Goal: Task Accomplishment & Management: Manage account settings

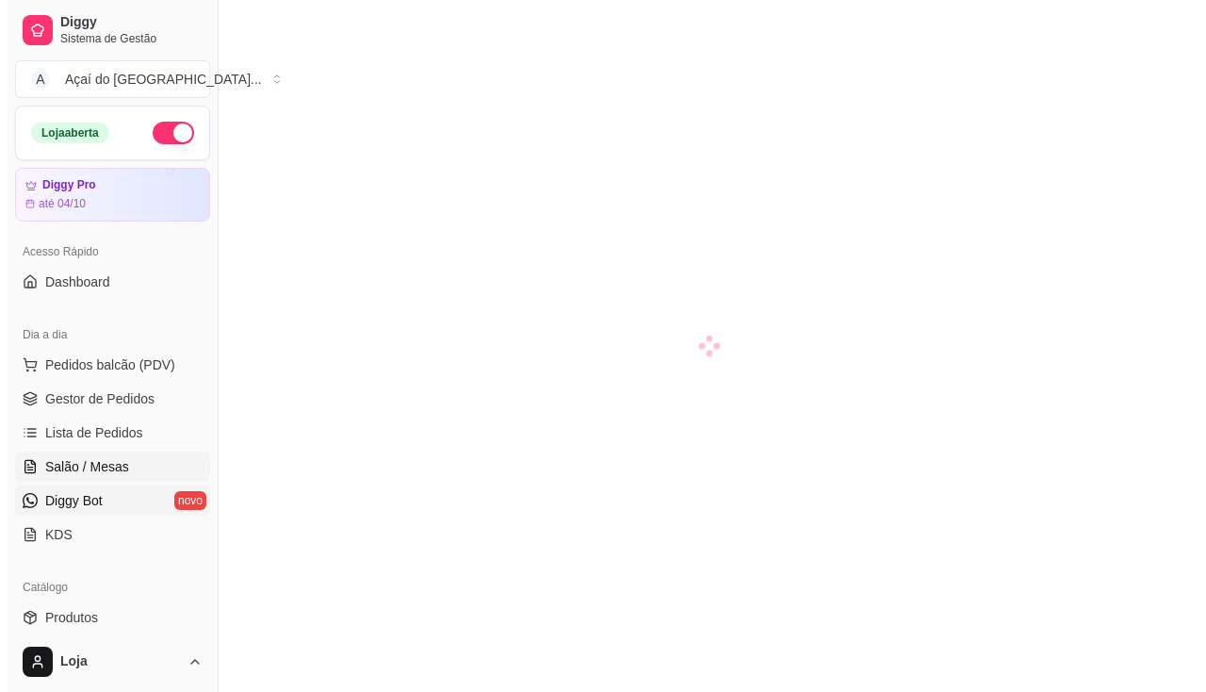
scroll to position [193, 0]
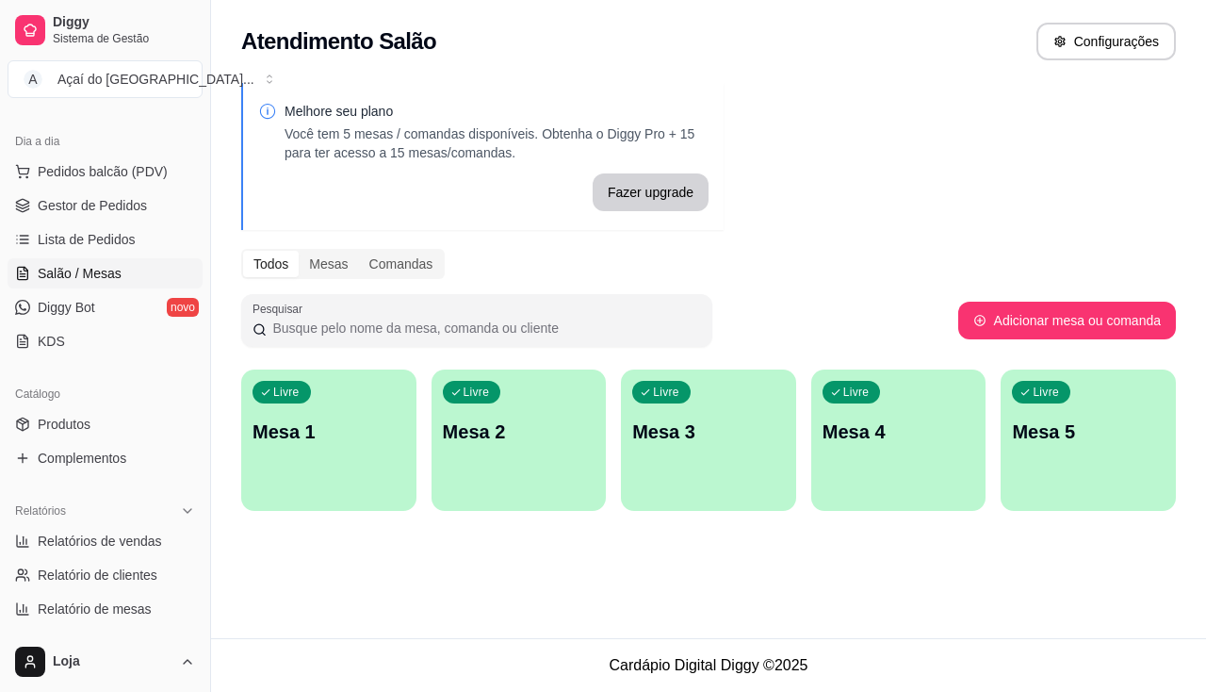
click at [352, 423] on p "Mesa 1" at bounding box center [329, 431] width 153 height 26
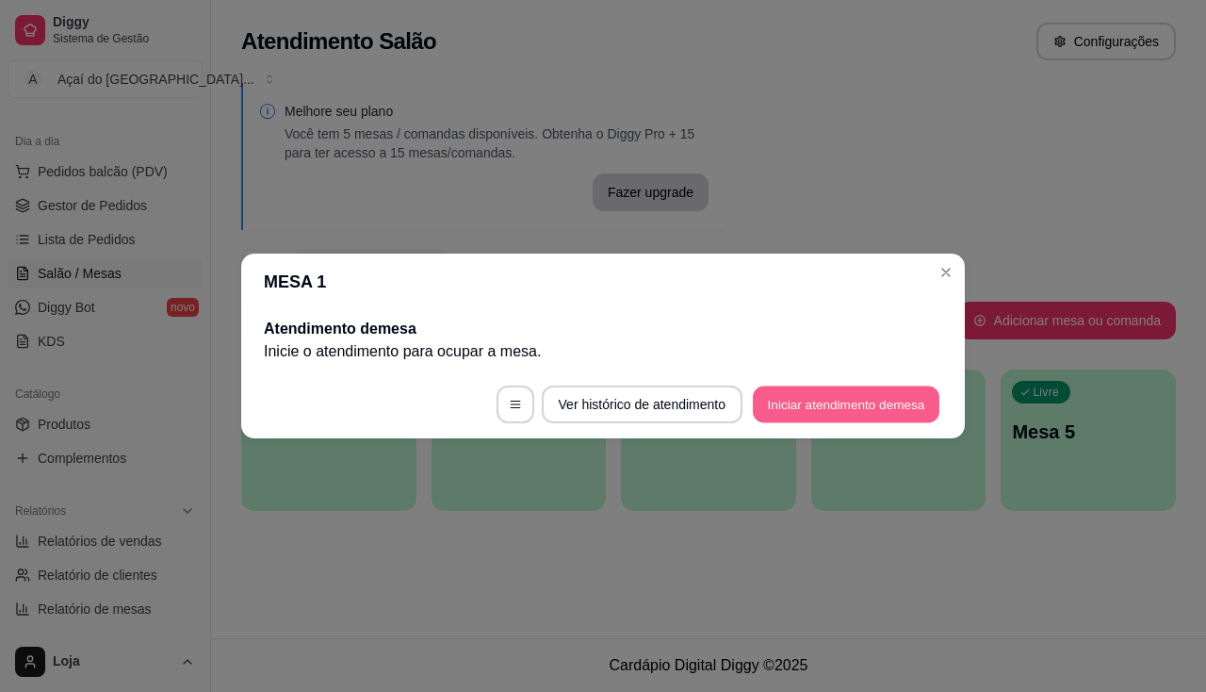
click at [883, 399] on button "Iniciar atendimento de mesa" at bounding box center [846, 404] width 187 height 37
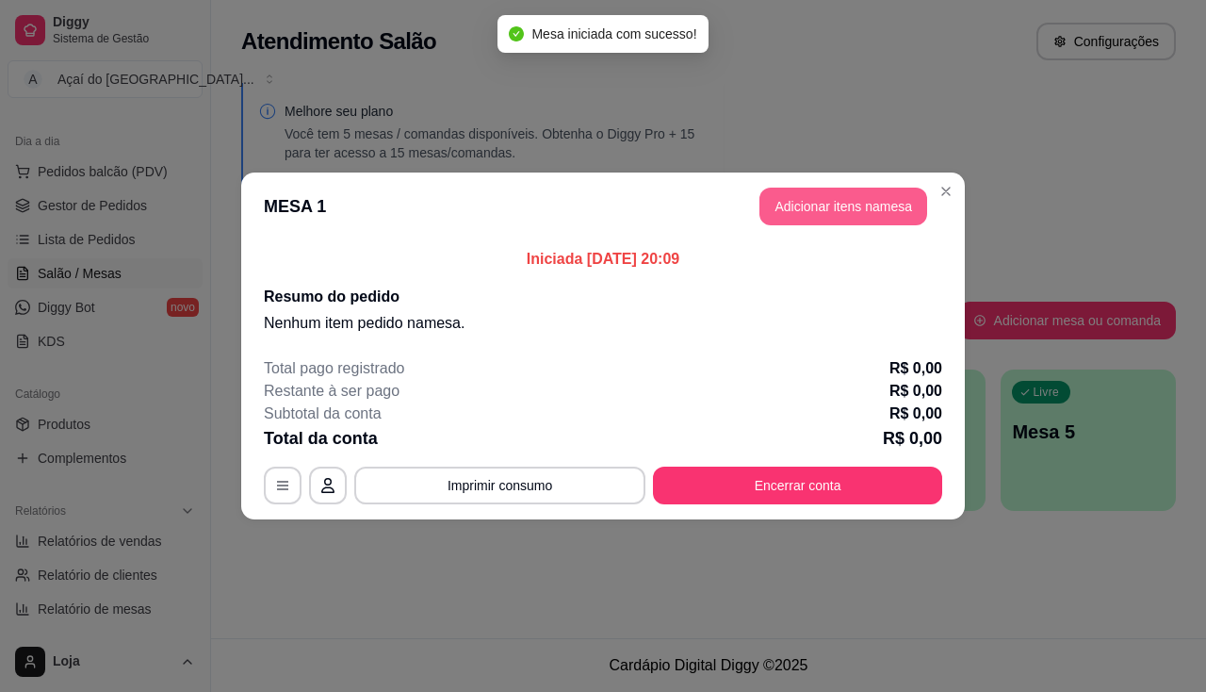
click at [860, 203] on button "Adicionar itens na mesa" at bounding box center [844, 207] width 168 height 38
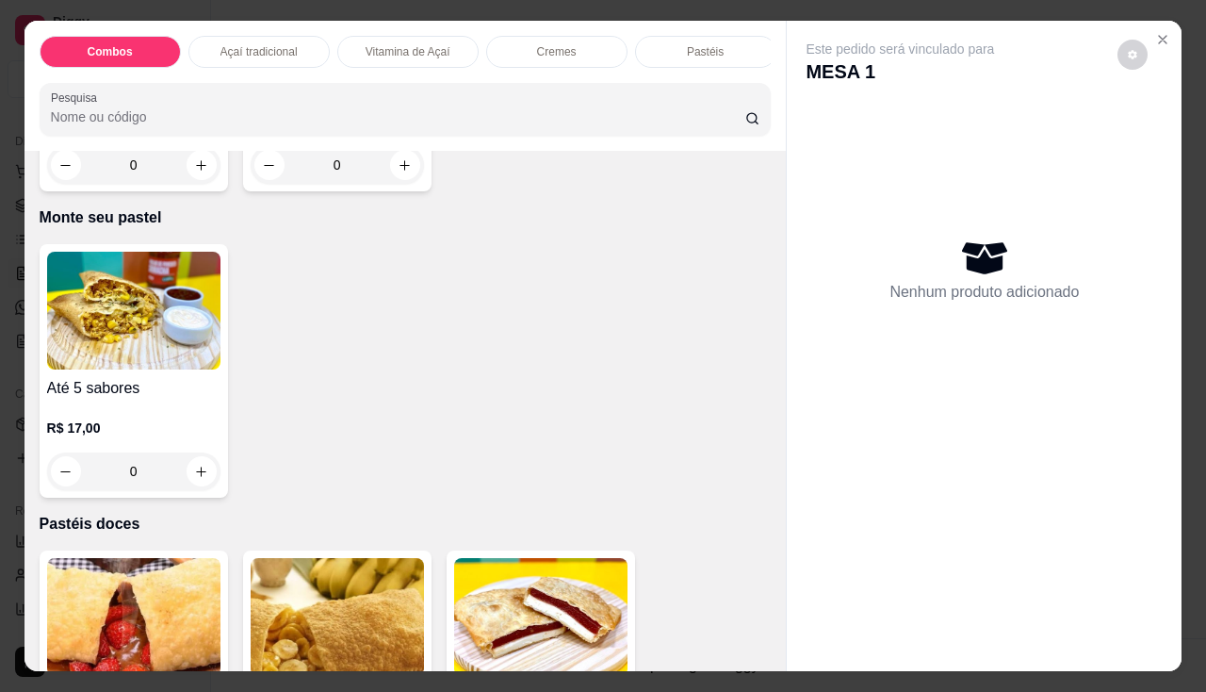
scroll to position [3864, 0]
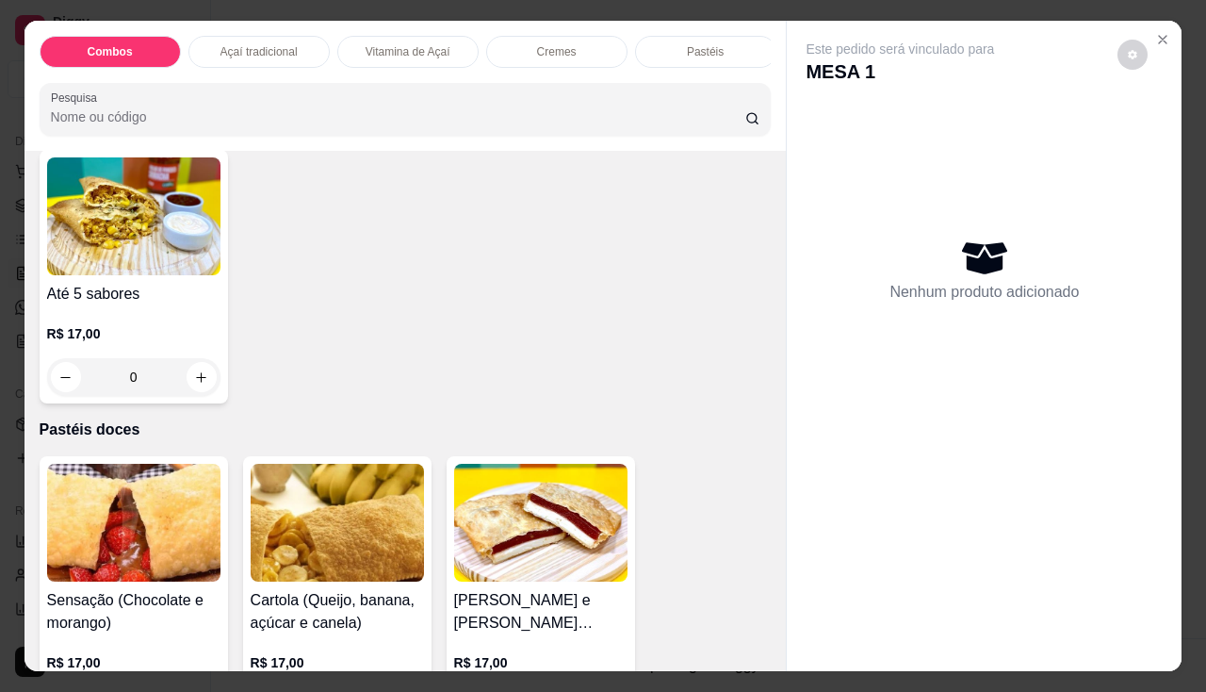
click at [169, 180] on img at bounding box center [133, 216] width 173 height 118
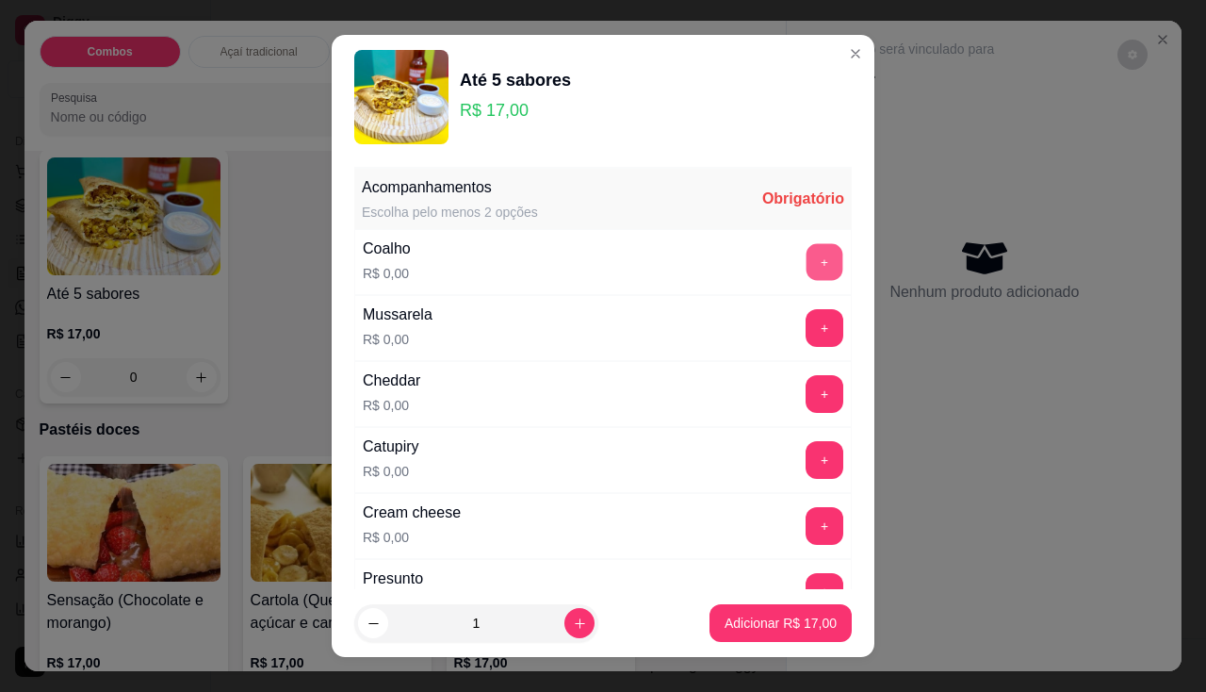
click at [807, 267] on button "+" at bounding box center [825, 261] width 37 height 37
click at [807, 382] on button "+" at bounding box center [825, 393] width 37 height 37
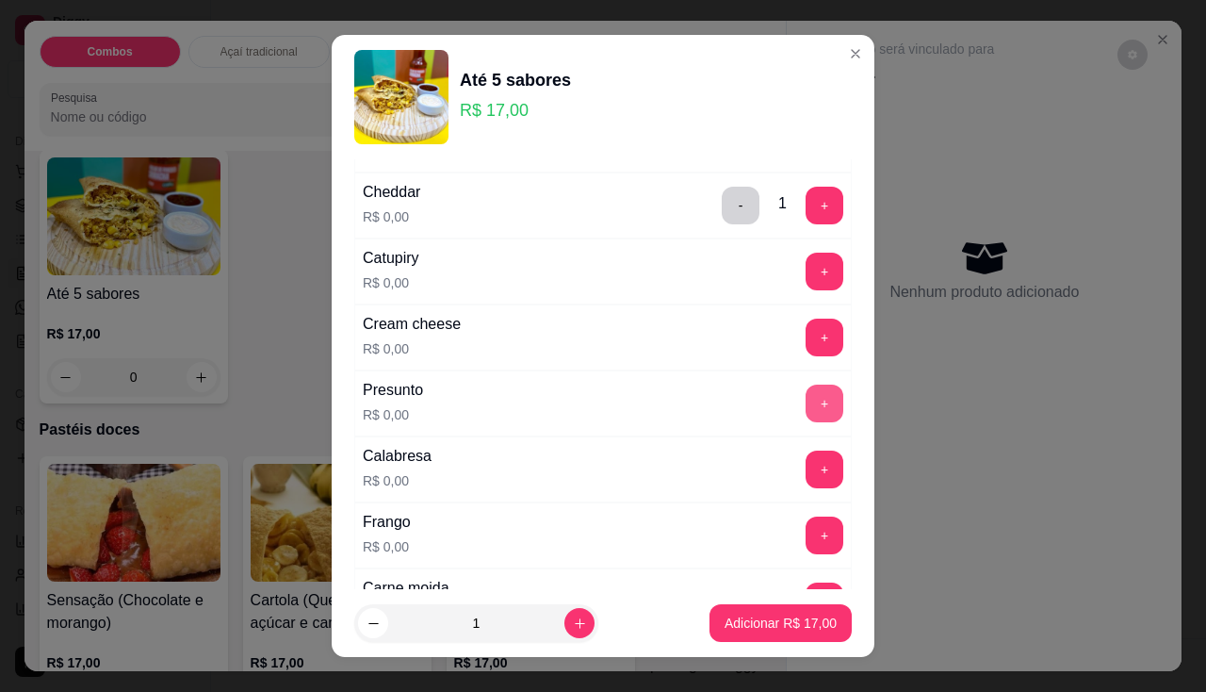
scroll to position [283, 0]
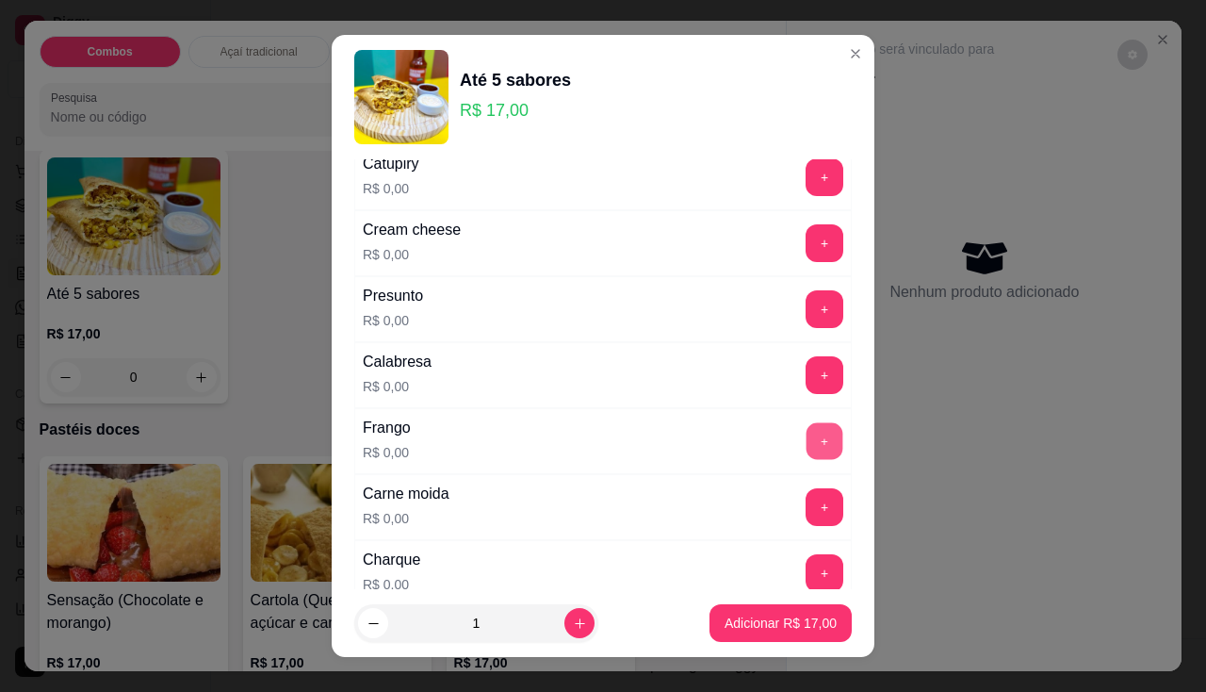
click at [807, 439] on button "+" at bounding box center [825, 440] width 37 height 37
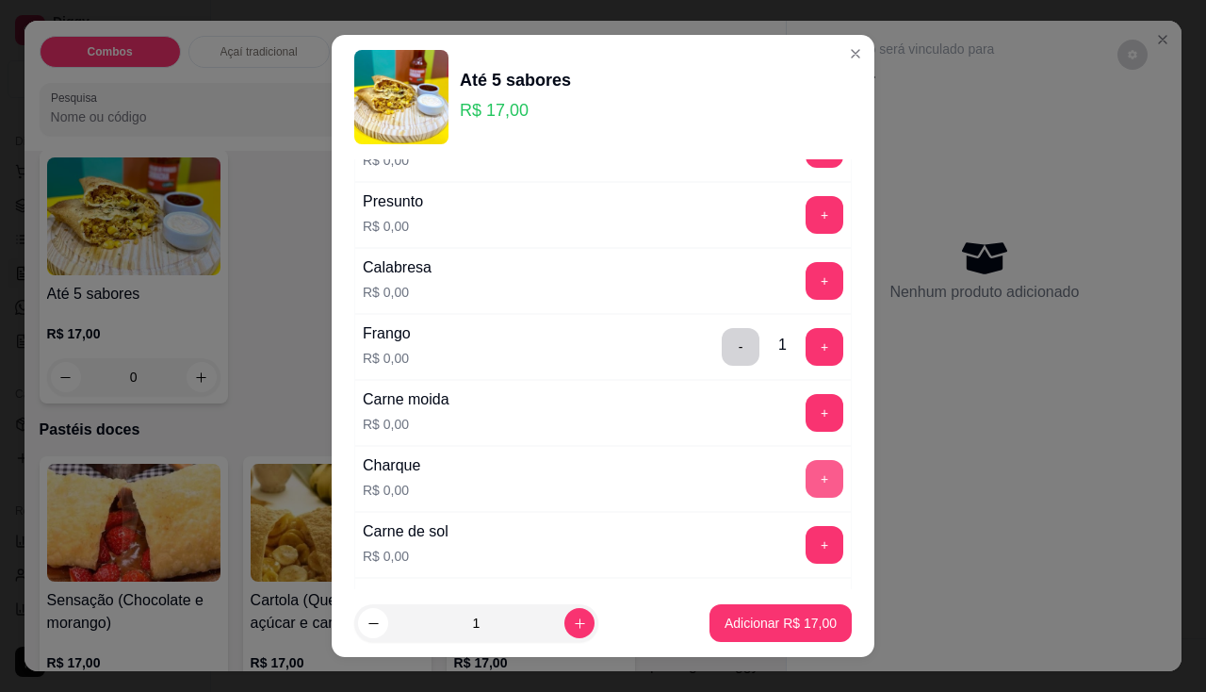
click at [806, 488] on button "+" at bounding box center [825, 479] width 38 height 38
click at [806, 540] on button "+" at bounding box center [825, 545] width 38 height 38
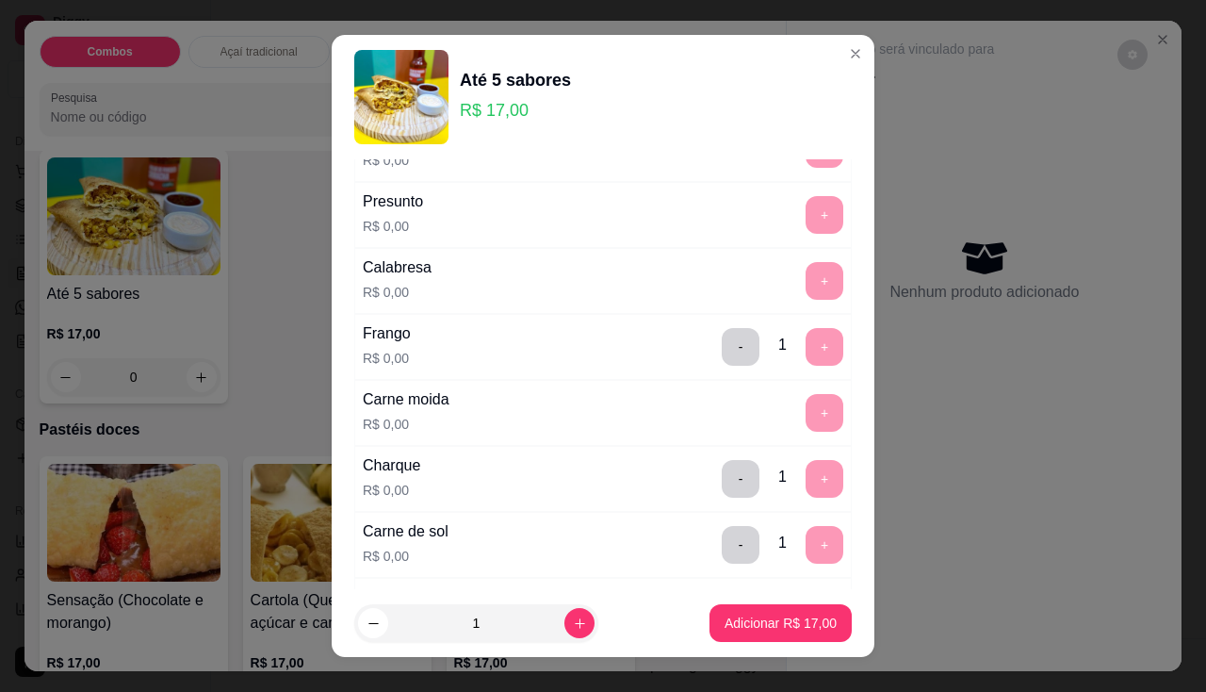
scroll to position [25, 0]
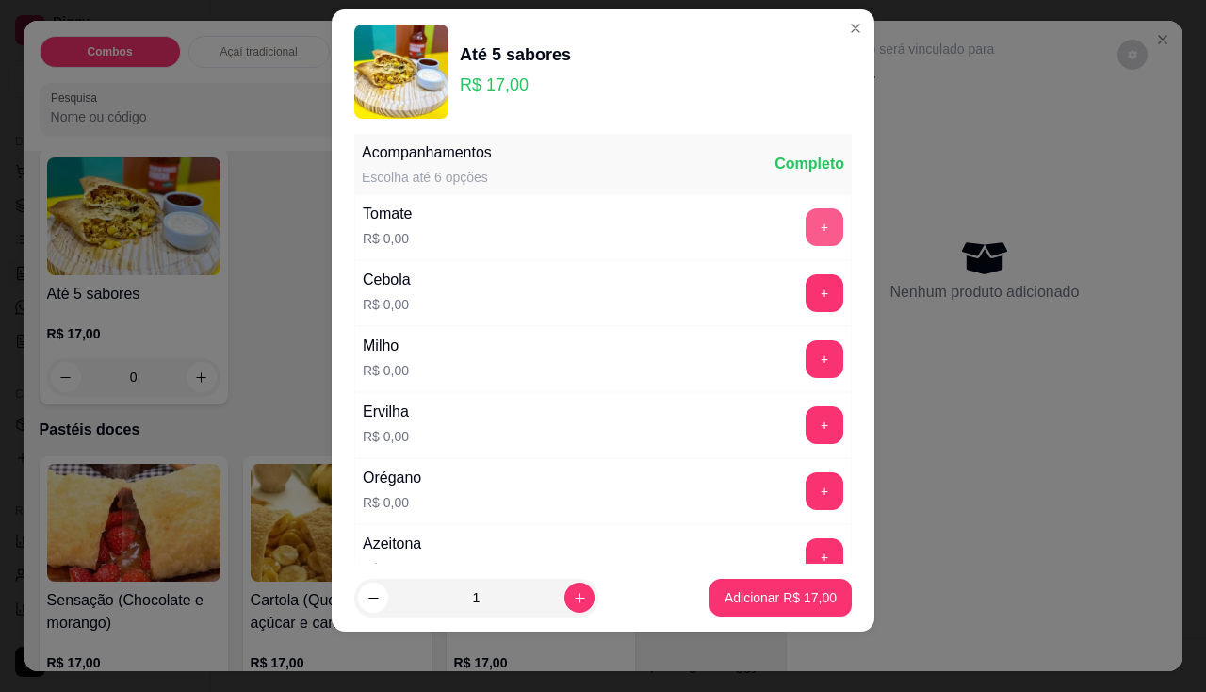
click at [806, 238] on button "+" at bounding box center [825, 227] width 38 height 38
click at [807, 366] on button "+" at bounding box center [825, 358] width 37 height 37
click at [807, 426] on button "+" at bounding box center [825, 424] width 37 height 37
click at [806, 494] on button "+" at bounding box center [825, 491] width 38 height 38
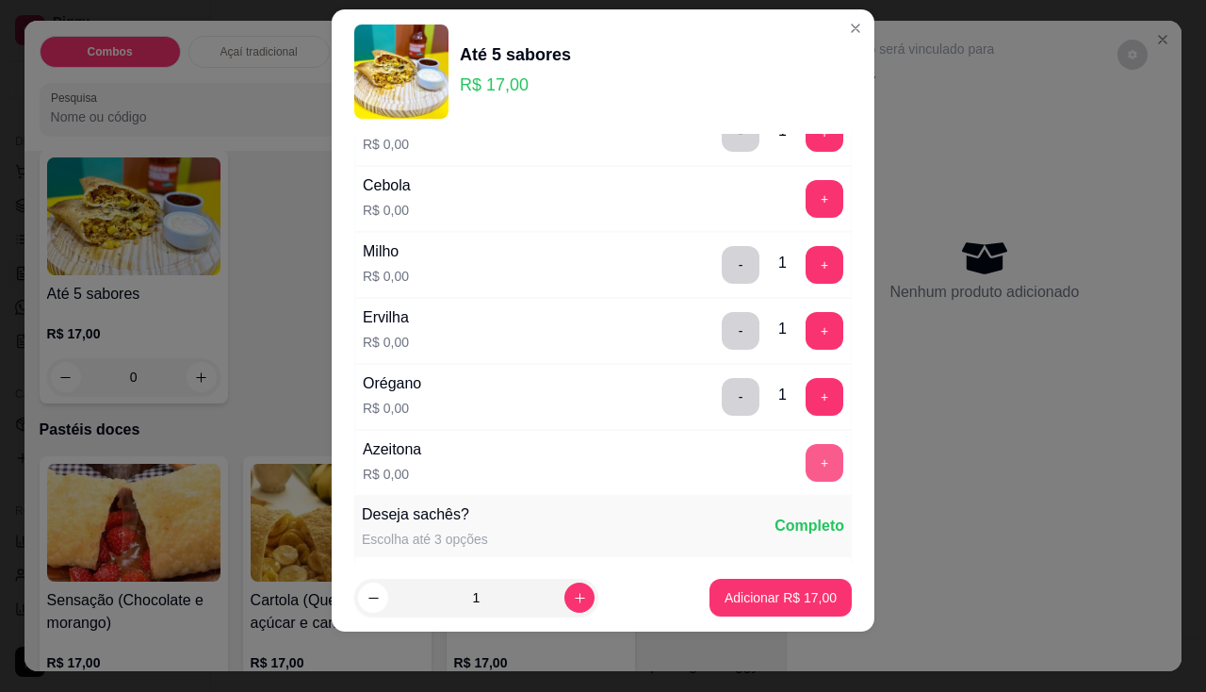
click at [806, 464] on button "+" at bounding box center [825, 463] width 38 height 38
click at [749, 590] on p "Adicionar R$ 17,00" at bounding box center [781, 598] width 109 height 18
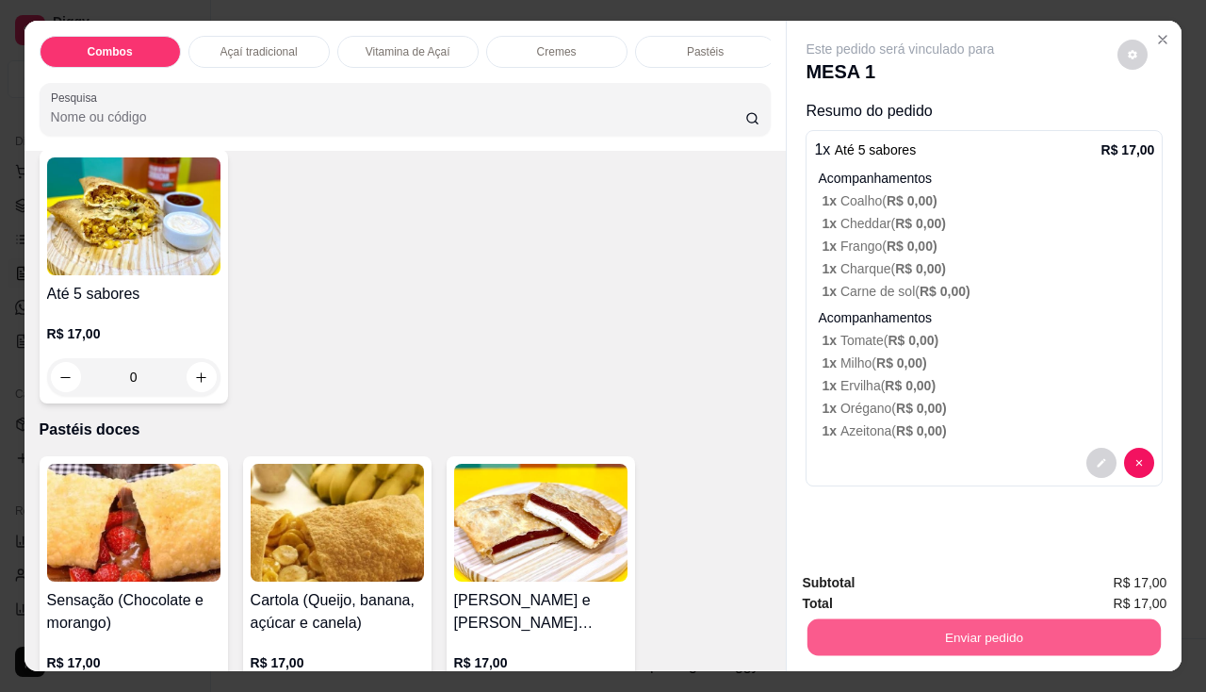
click at [911, 622] on button "Enviar pedido" at bounding box center [984, 637] width 353 height 37
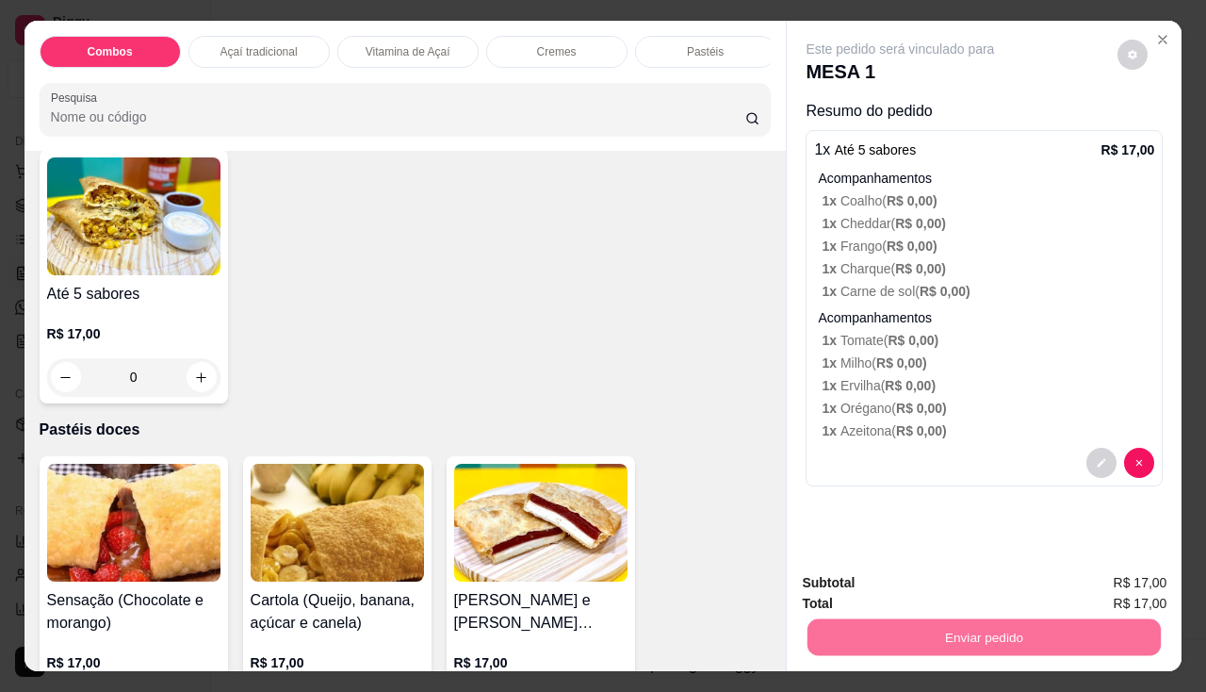
click at [1094, 579] on button "Enviar pedido" at bounding box center [1118, 584] width 107 height 36
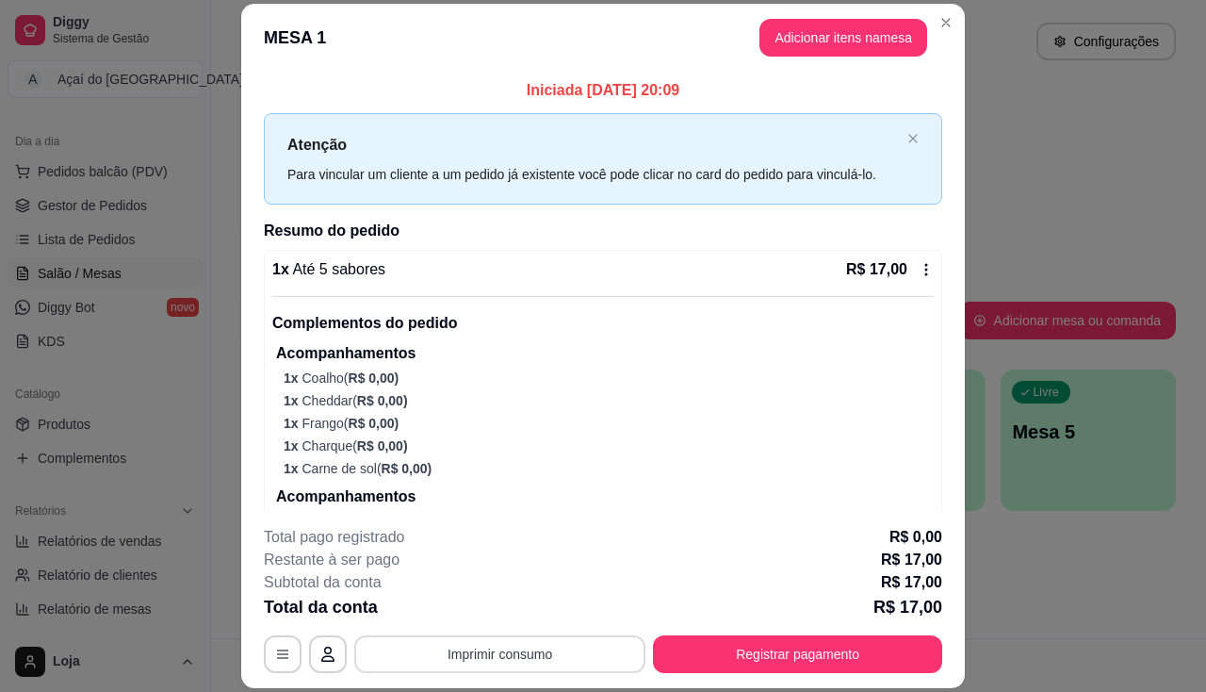
click at [502, 668] on button "Imprimir consumo" at bounding box center [499, 654] width 291 height 38
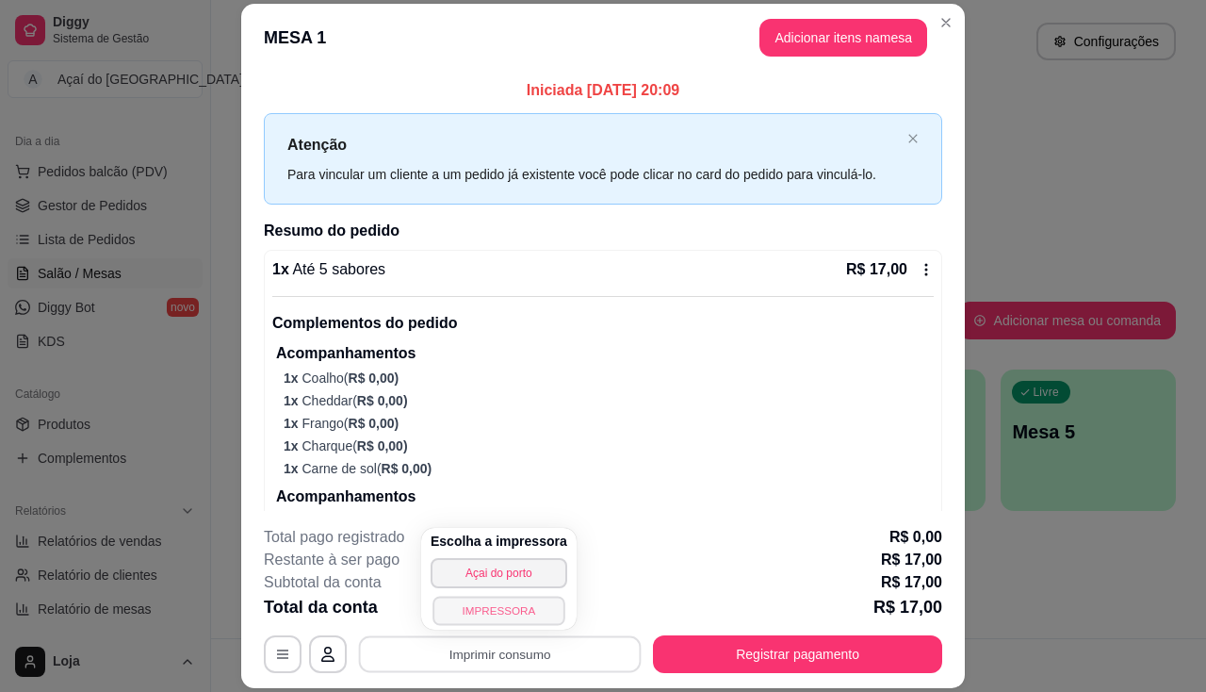
click at [502, 616] on button "IMPRESSORA" at bounding box center [499, 610] width 132 height 29
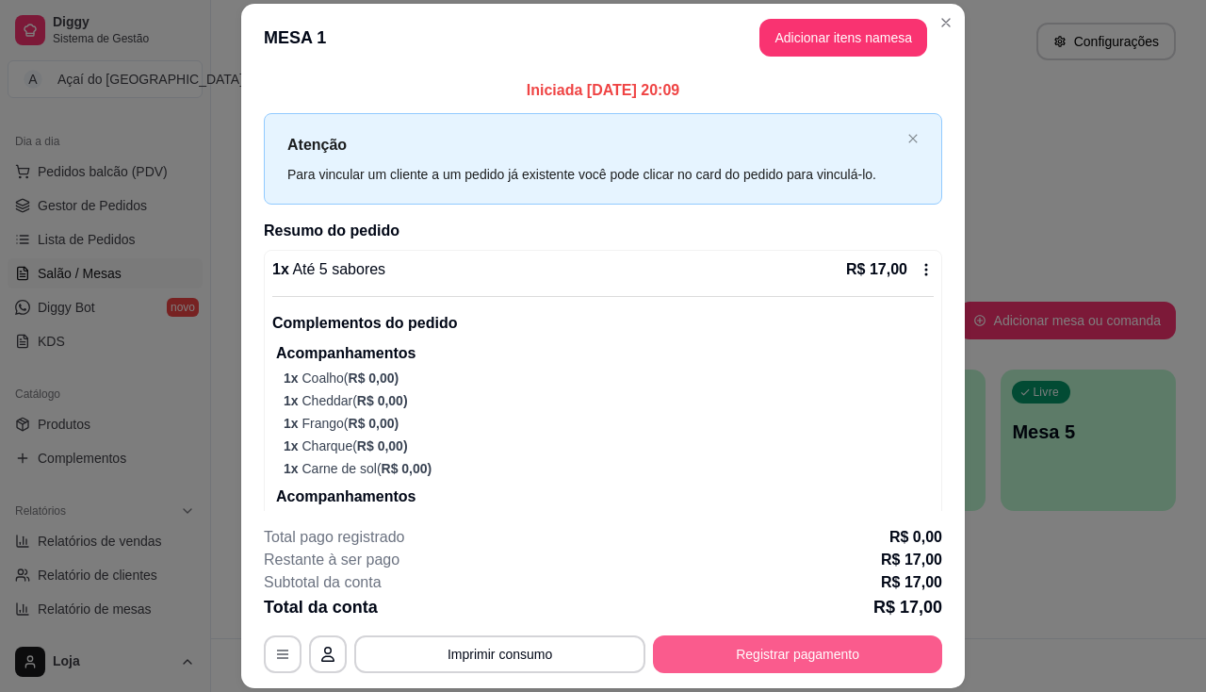
click at [716, 650] on button "Registrar pagamento" at bounding box center [797, 654] width 289 height 38
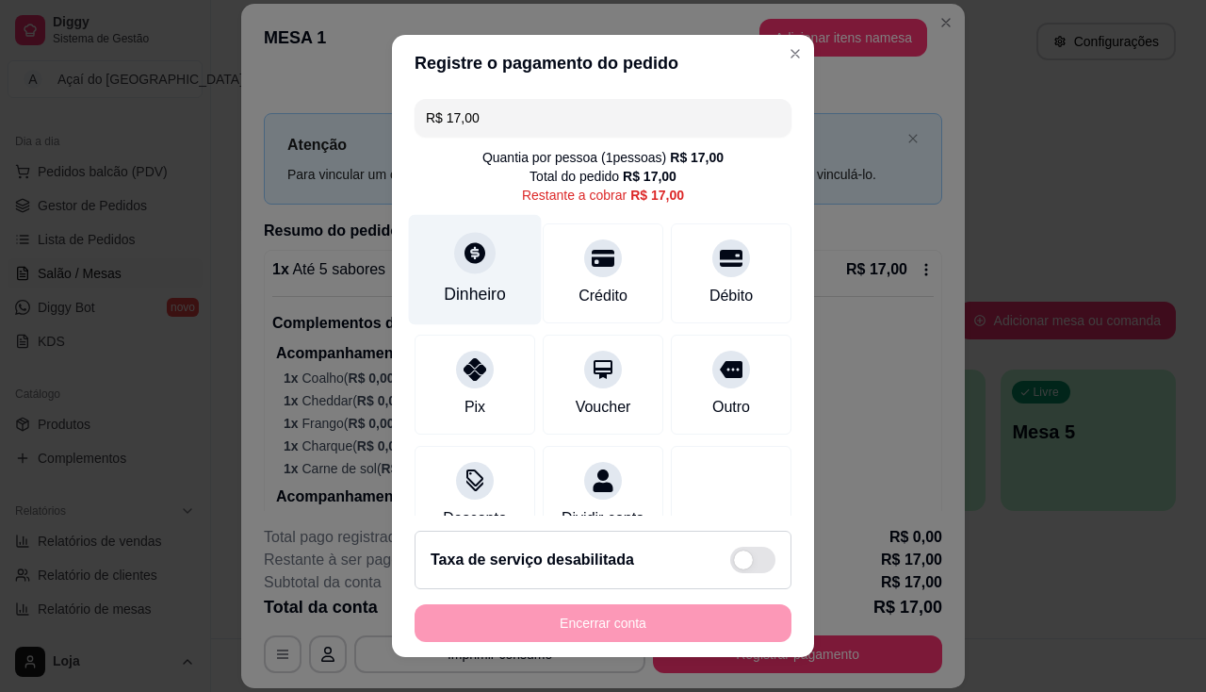
click at [435, 254] on div "Dinheiro" at bounding box center [475, 269] width 133 height 110
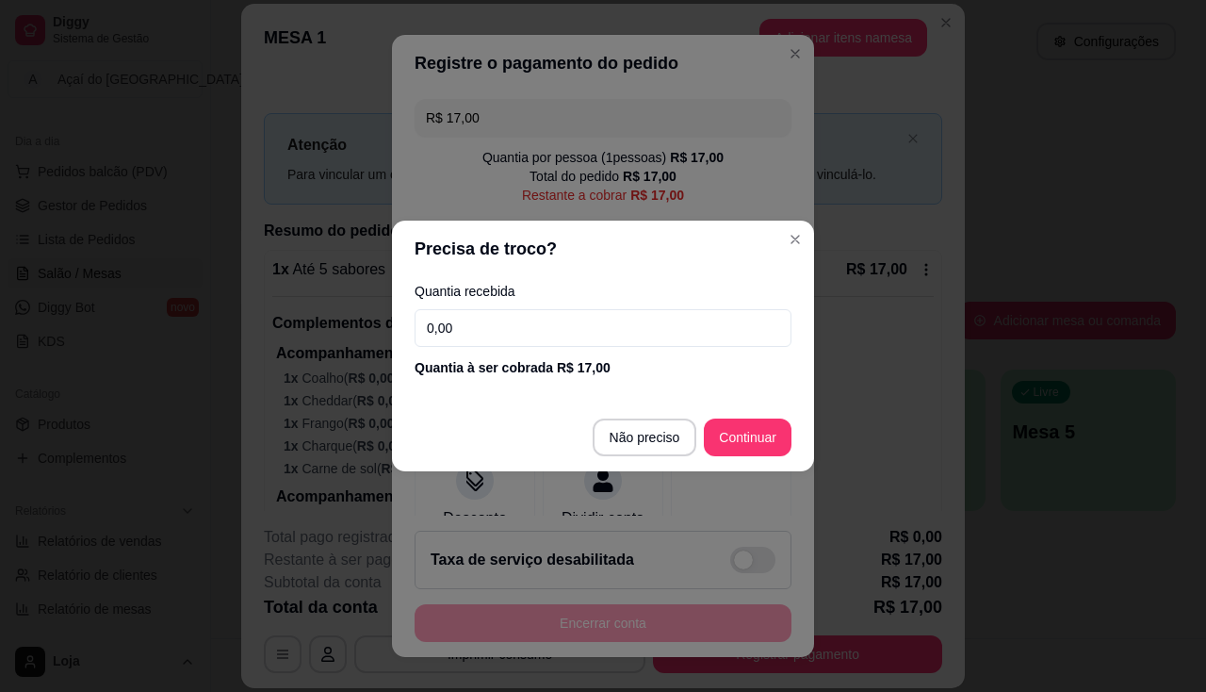
click at [467, 310] on input "0,00" at bounding box center [603, 328] width 377 height 38
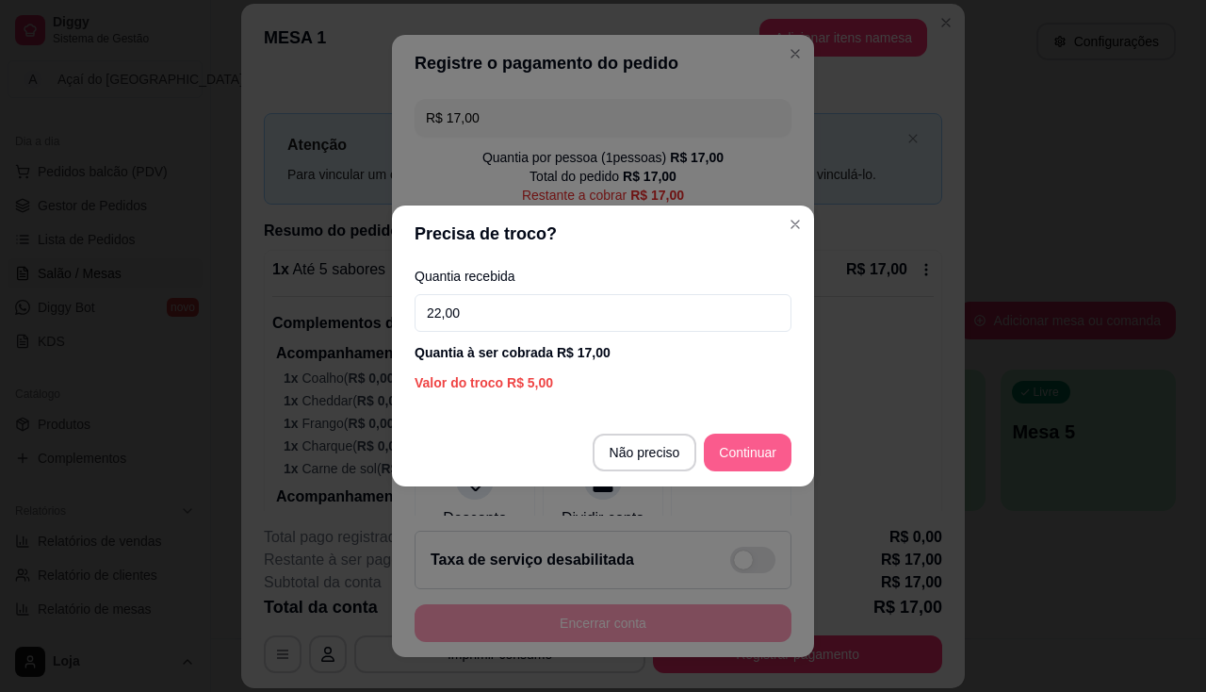
type input "22,00"
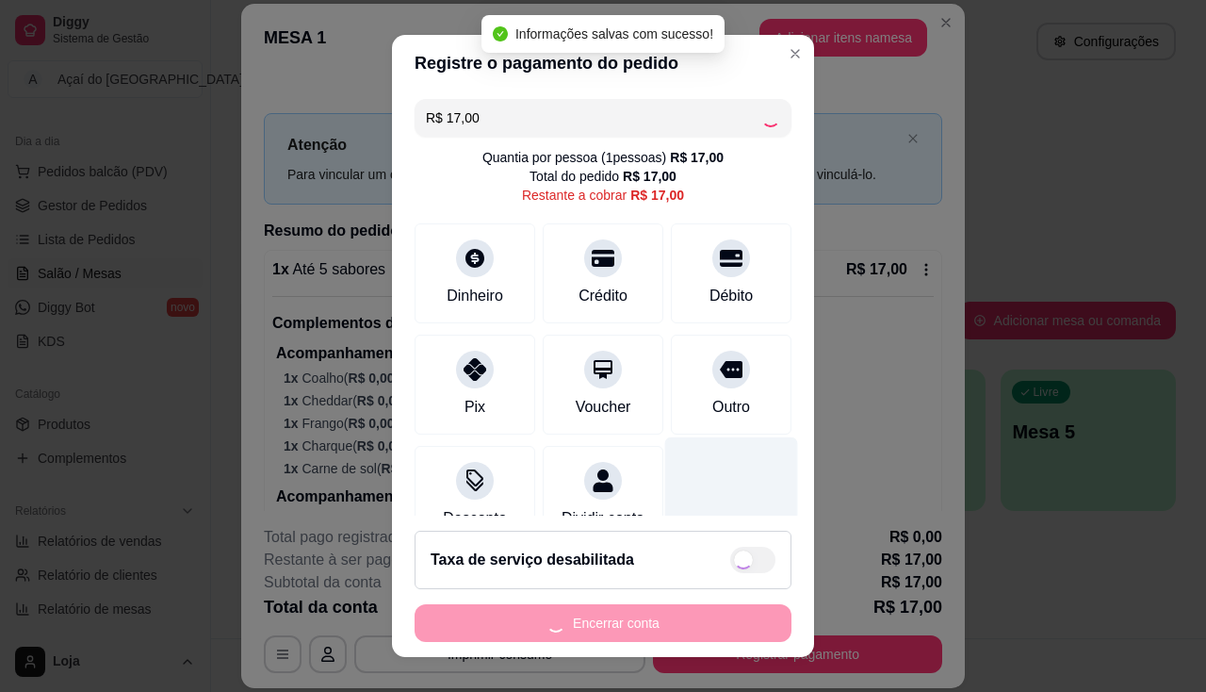
type input "R$ 0,00"
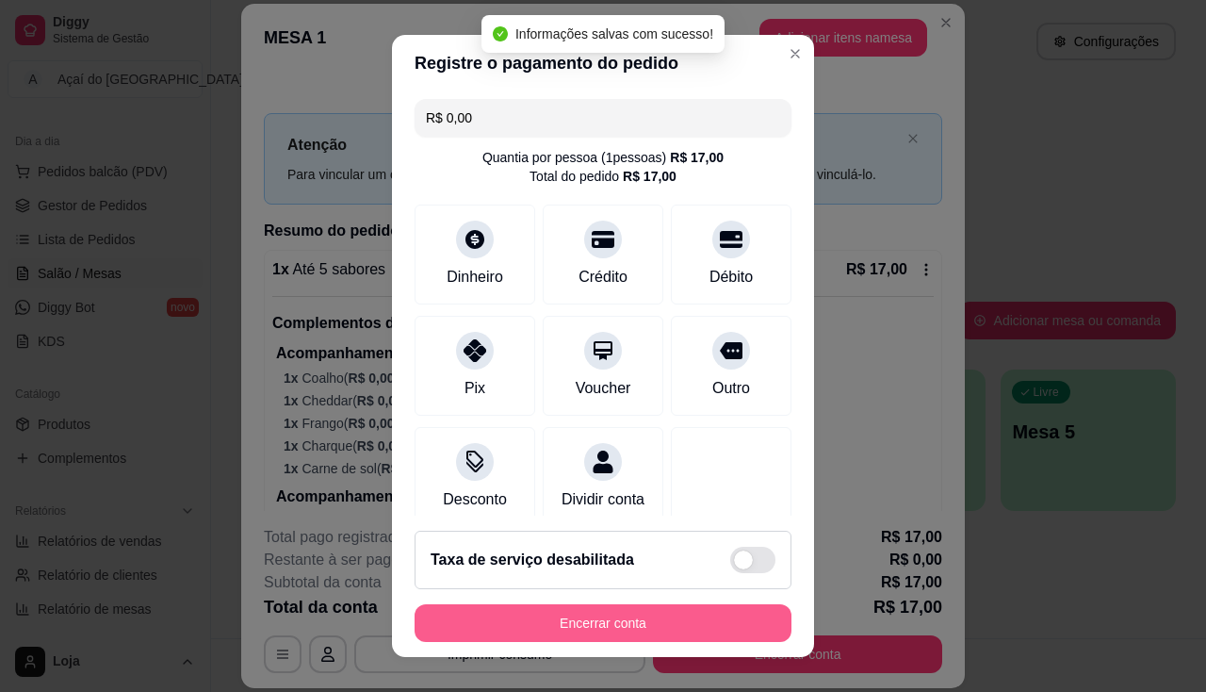
click at [691, 636] on button "Encerrar conta" at bounding box center [603, 623] width 377 height 38
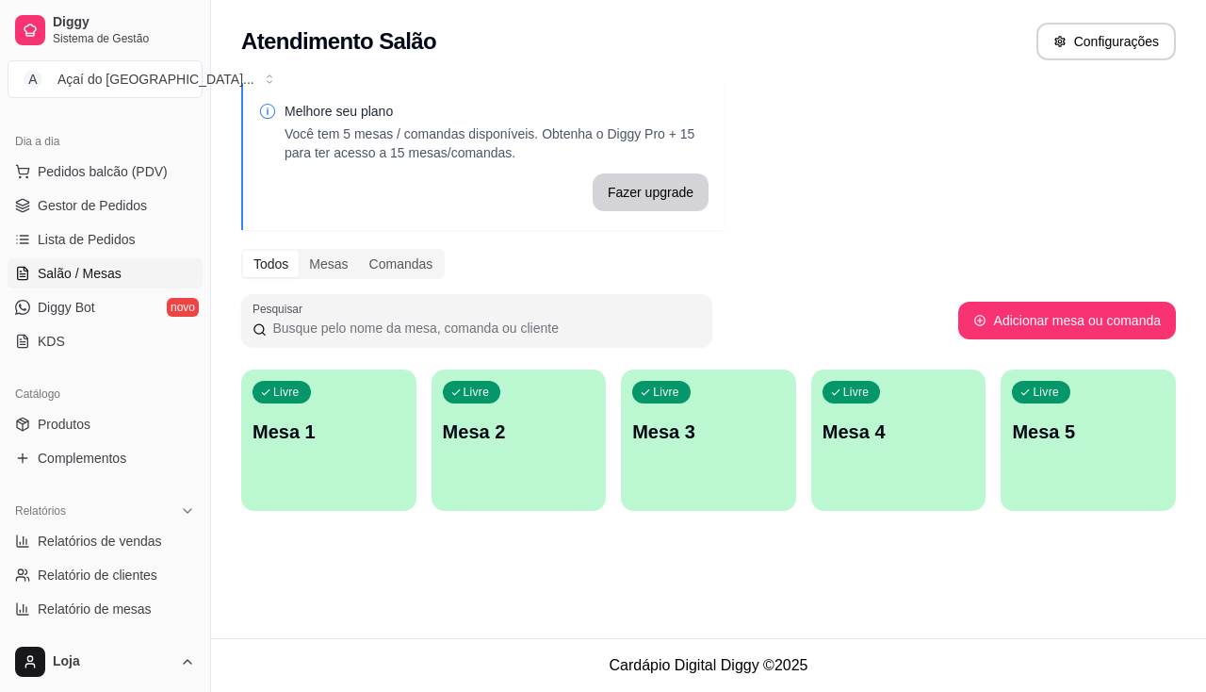
click at [475, 446] on div "Livre Mesa 2" at bounding box center [519, 428] width 175 height 119
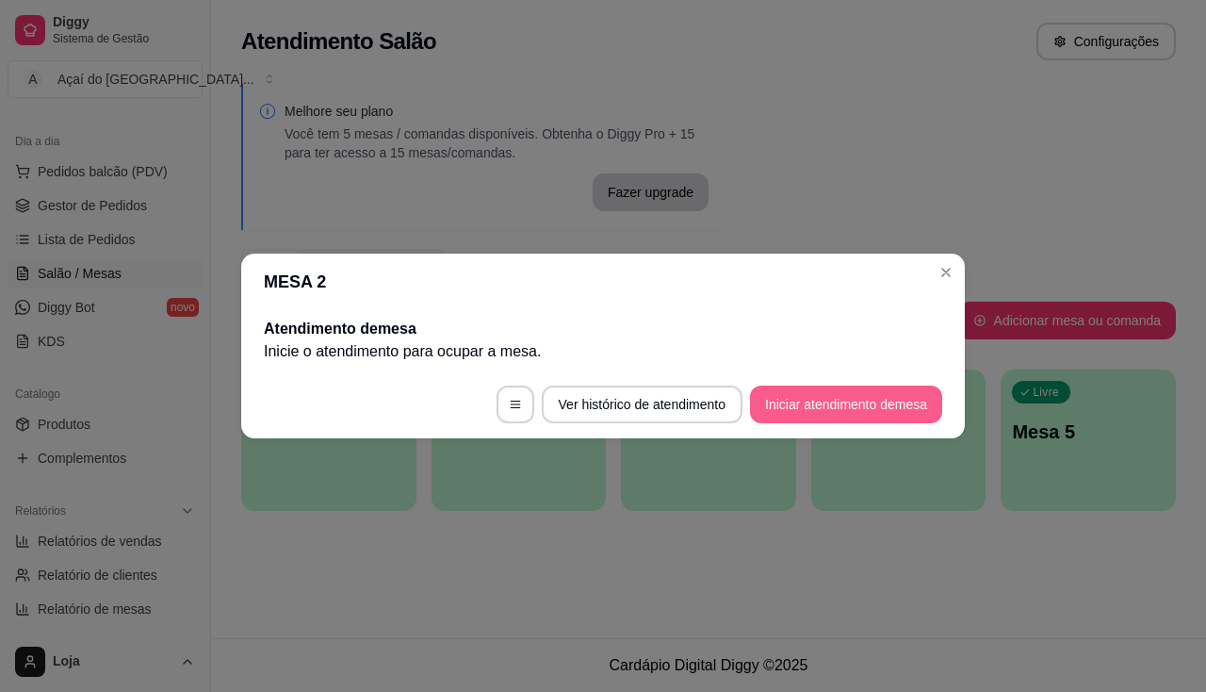
click at [762, 401] on button "Iniciar atendimento de mesa" at bounding box center [846, 404] width 192 height 38
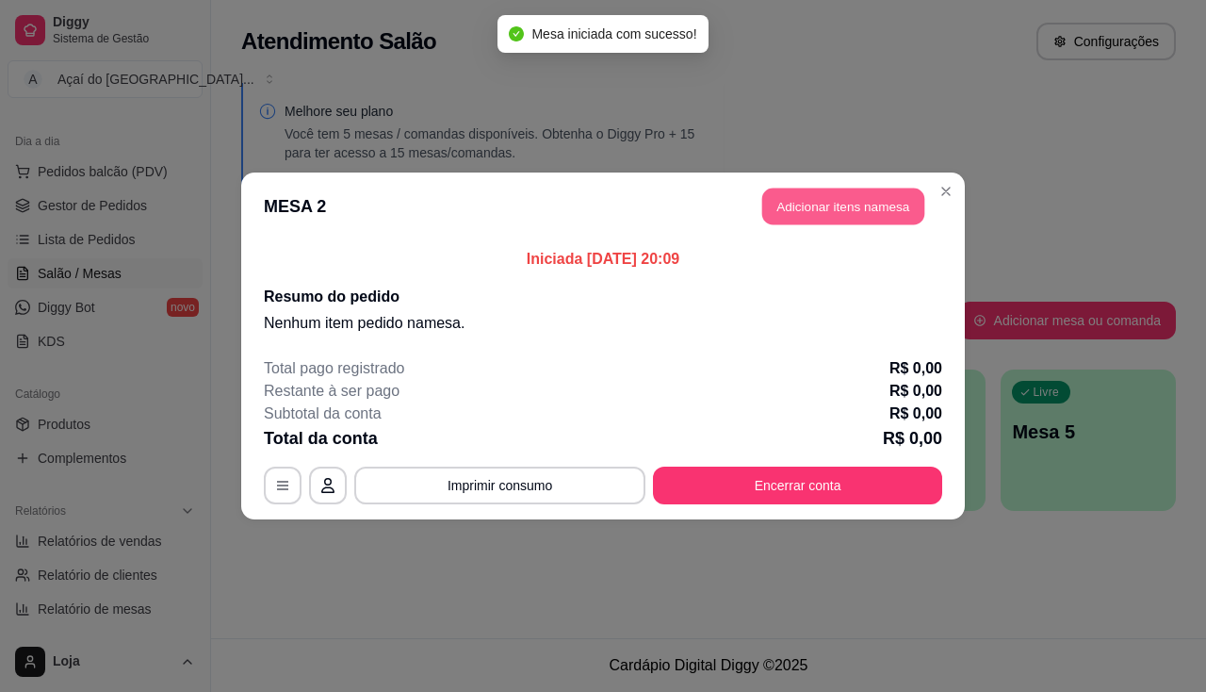
click at [784, 194] on button "Adicionar itens na mesa" at bounding box center [843, 206] width 162 height 37
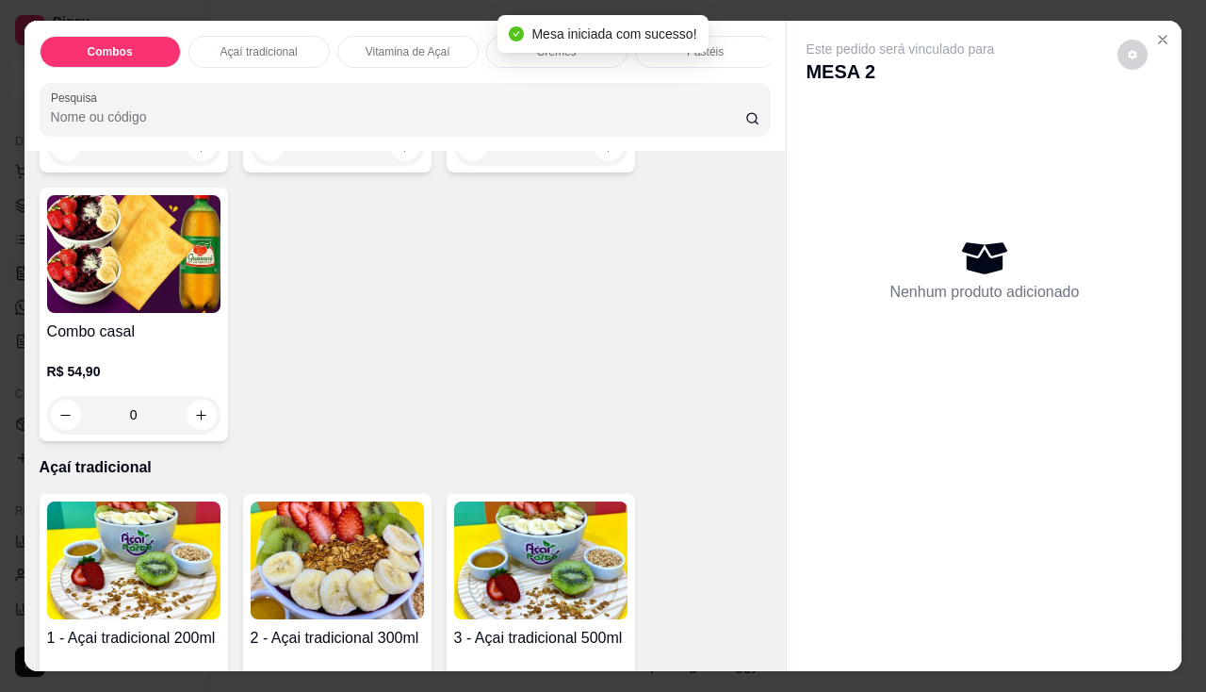
scroll to position [565, 0]
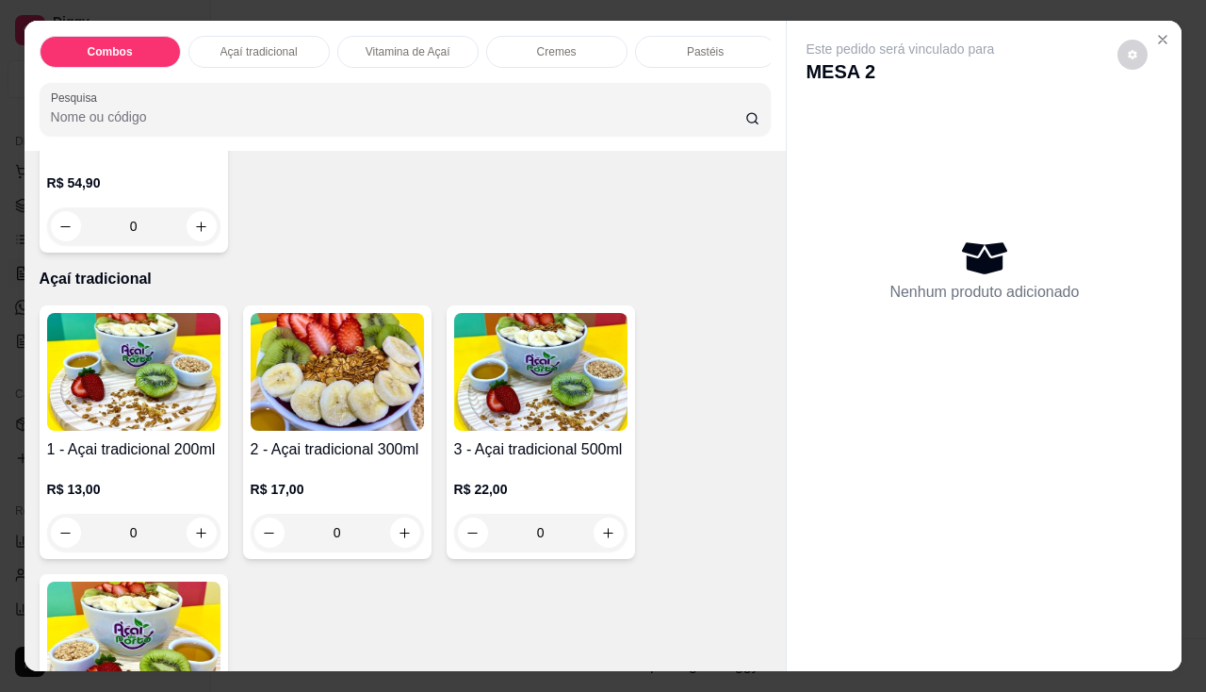
click at [589, 541] on div "0" at bounding box center [540, 533] width 173 height 38
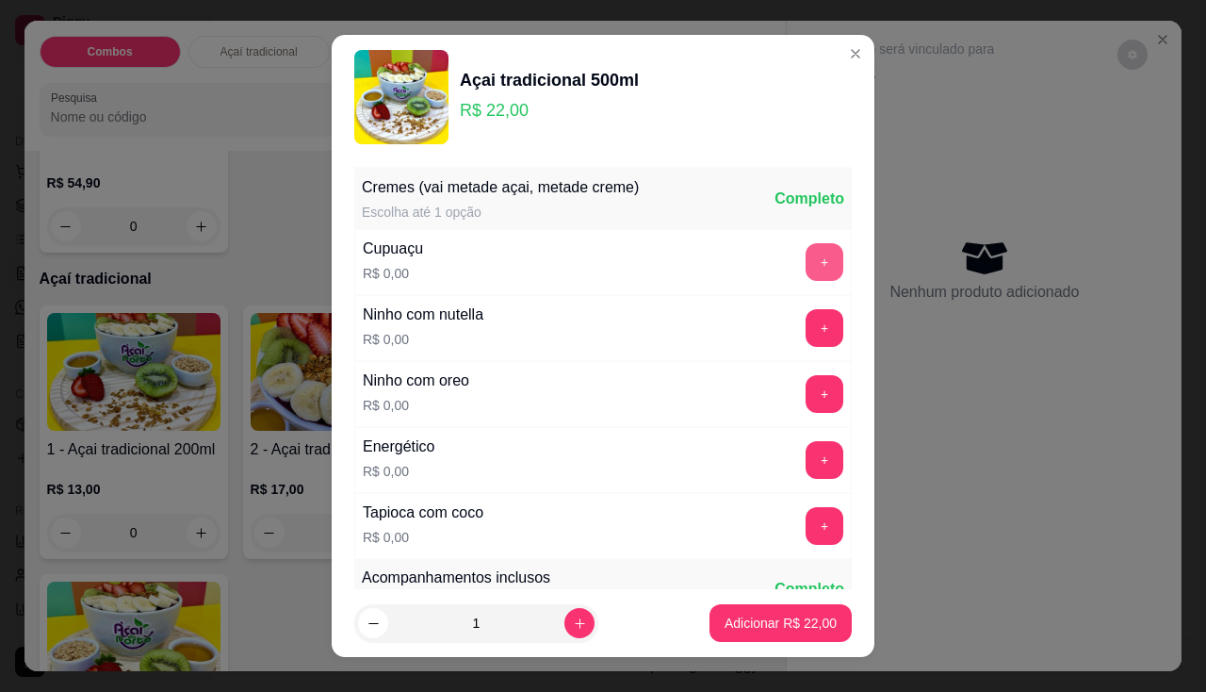
click at [806, 267] on button "+" at bounding box center [825, 262] width 38 height 38
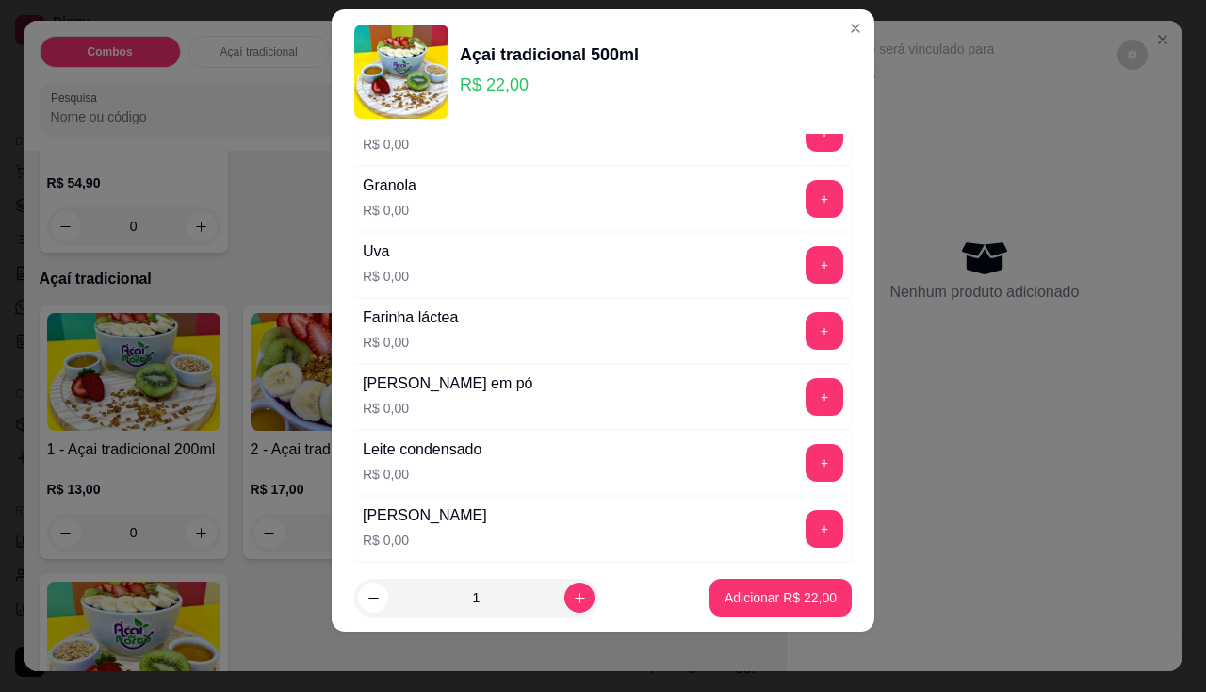
scroll to position [400, 0]
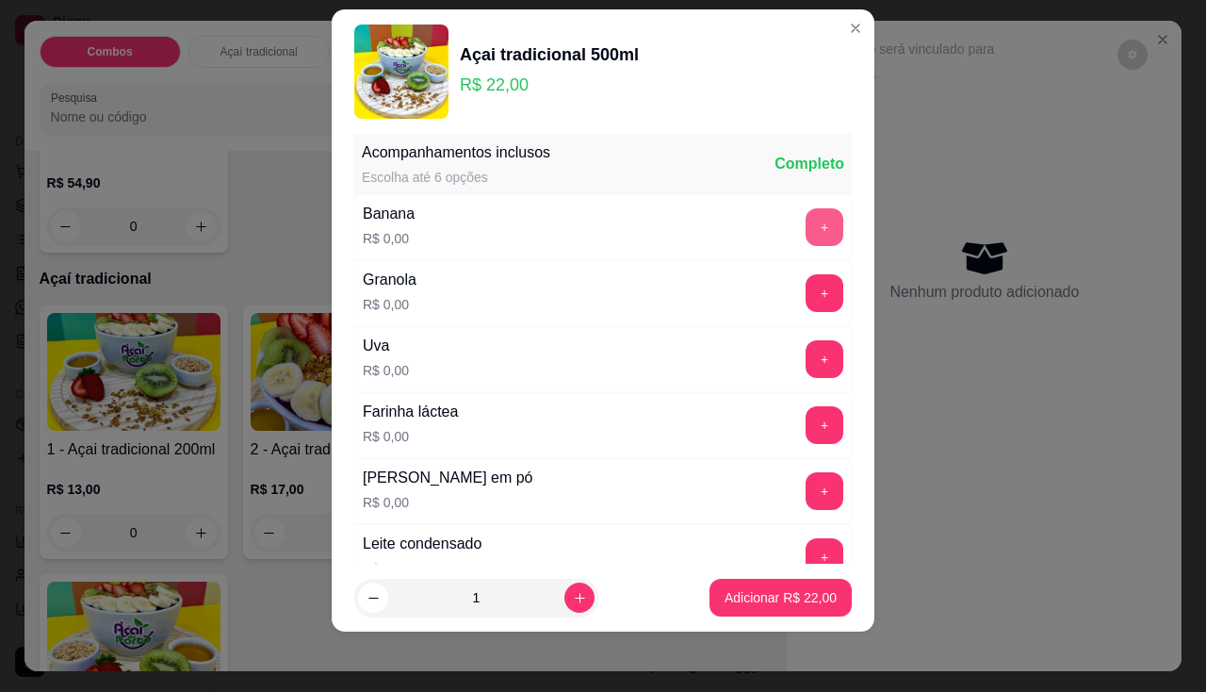
click at [806, 238] on button "+" at bounding box center [825, 227] width 38 height 38
click at [807, 300] on button "+" at bounding box center [825, 292] width 37 height 37
click at [806, 474] on button "+" at bounding box center [825, 491] width 38 height 38
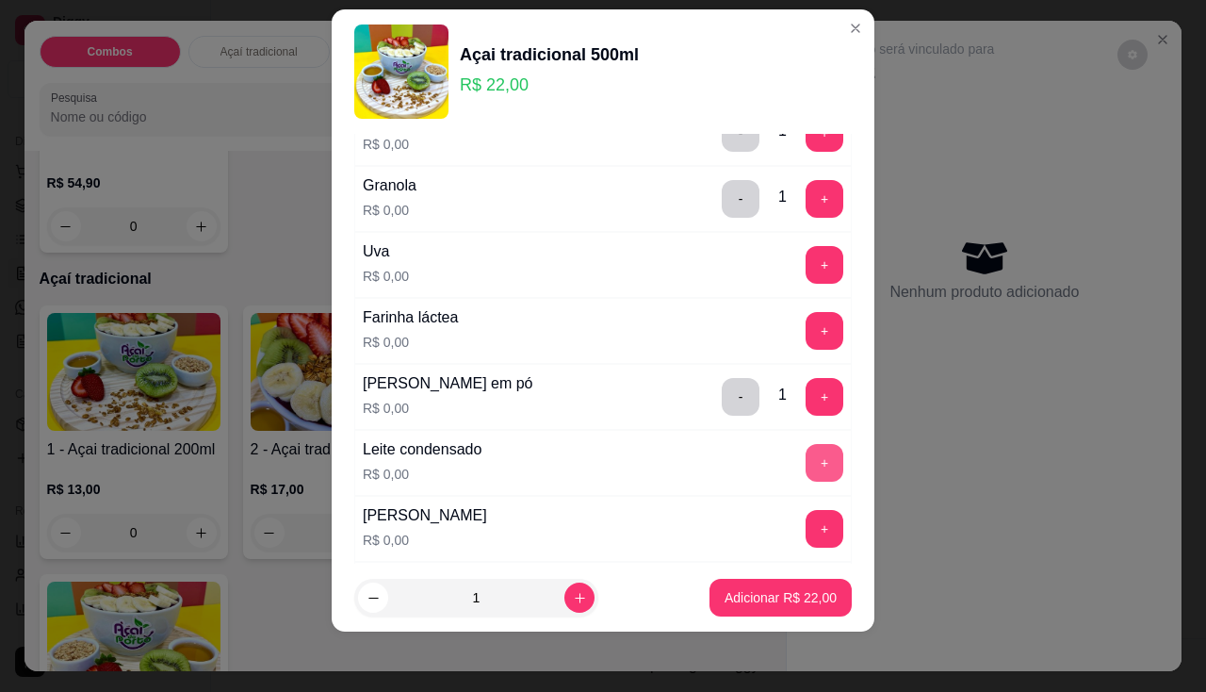
click at [806, 460] on button "+" at bounding box center [825, 463] width 38 height 38
click at [754, 607] on button "Adicionar R$ 22,00" at bounding box center [781, 598] width 142 height 38
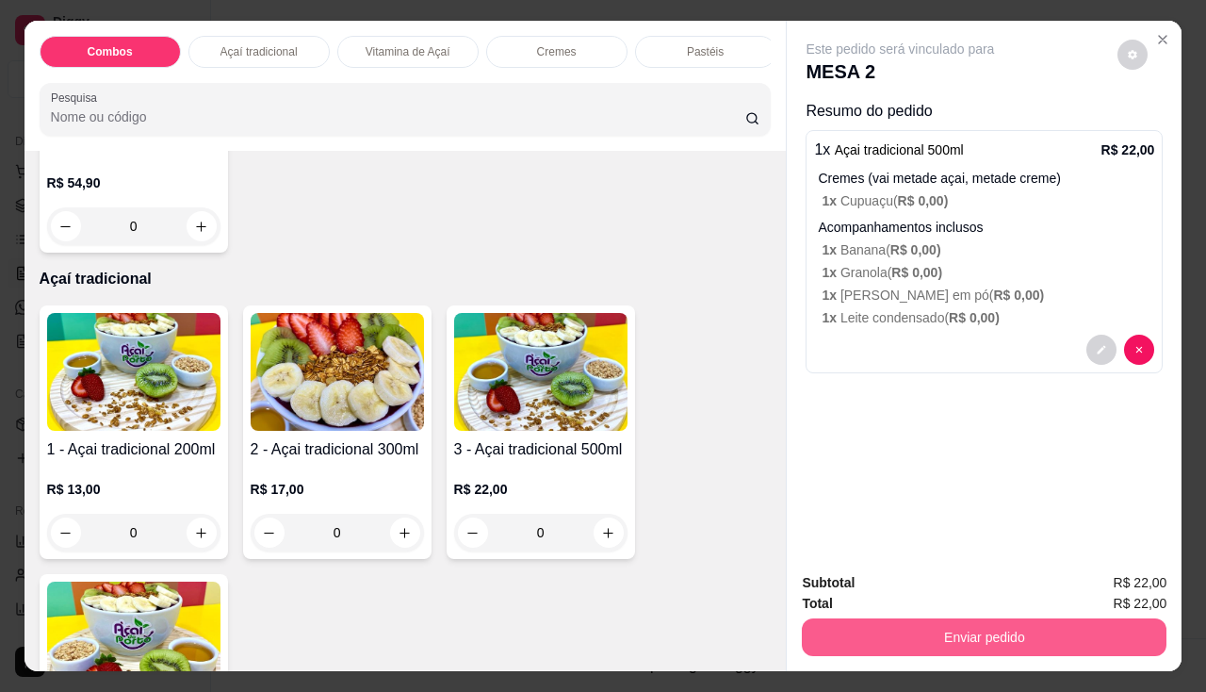
click at [811, 627] on button "Enviar pedido" at bounding box center [984, 637] width 365 height 38
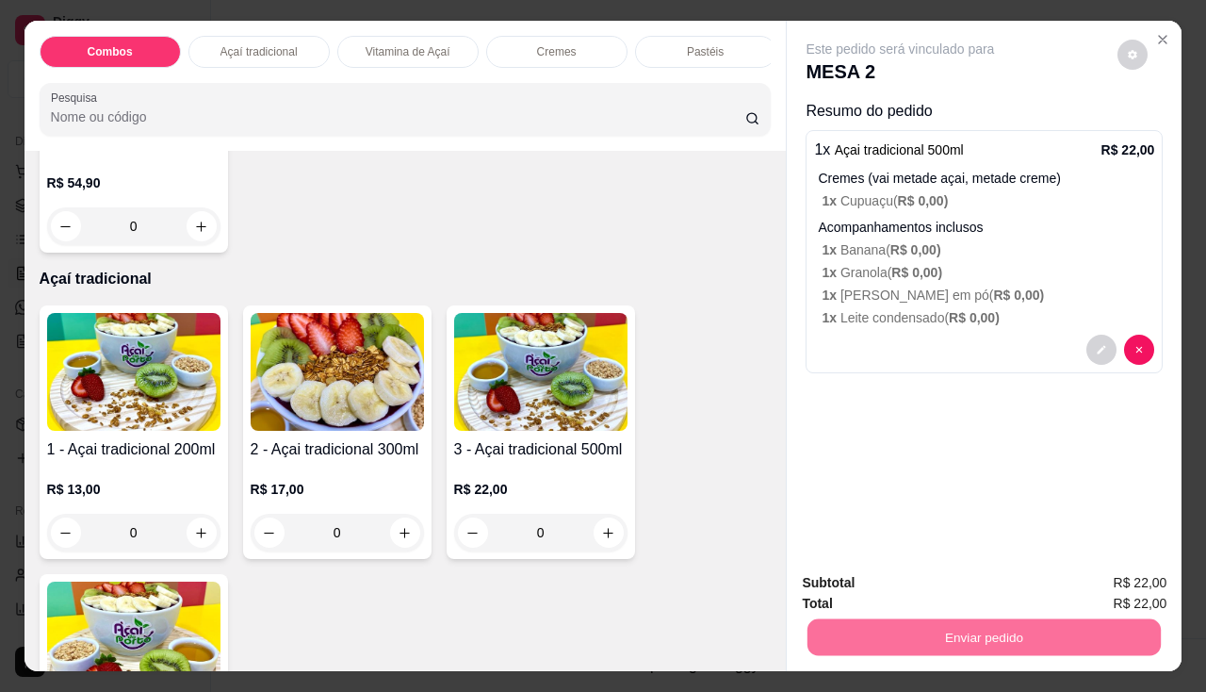
click at [1124, 595] on button "Enviar pedido" at bounding box center [1118, 584] width 107 height 36
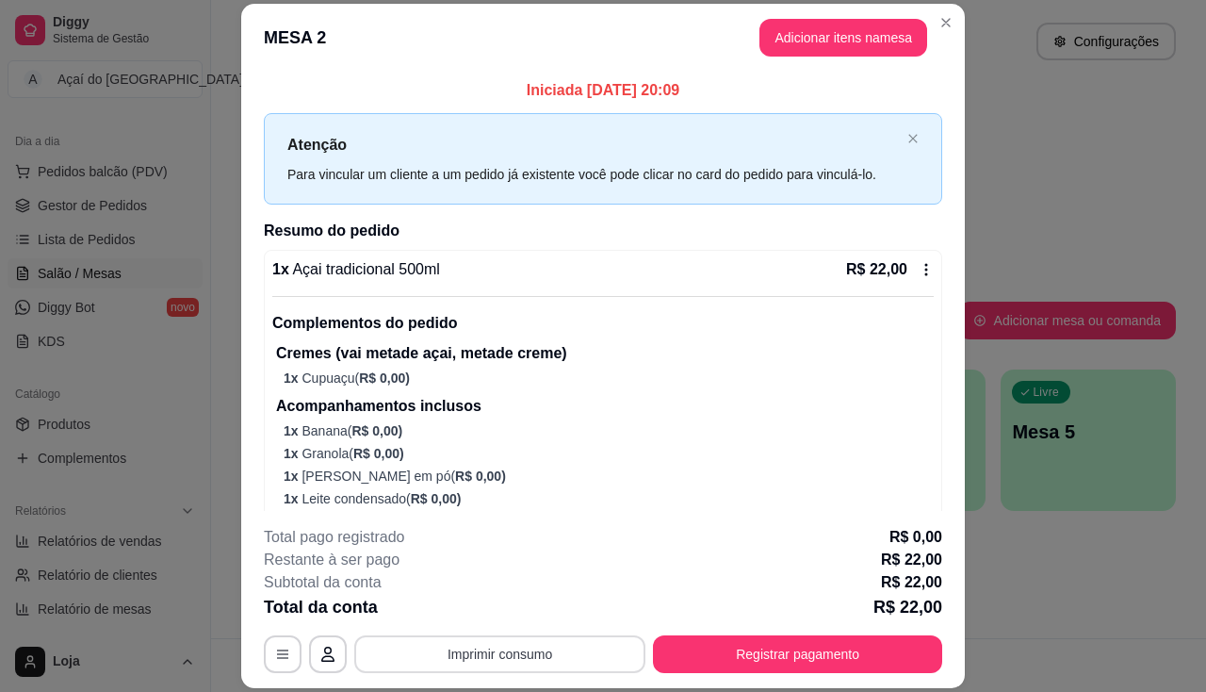
click at [548, 659] on button "Imprimir consumo" at bounding box center [499, 654] width 291 height 38
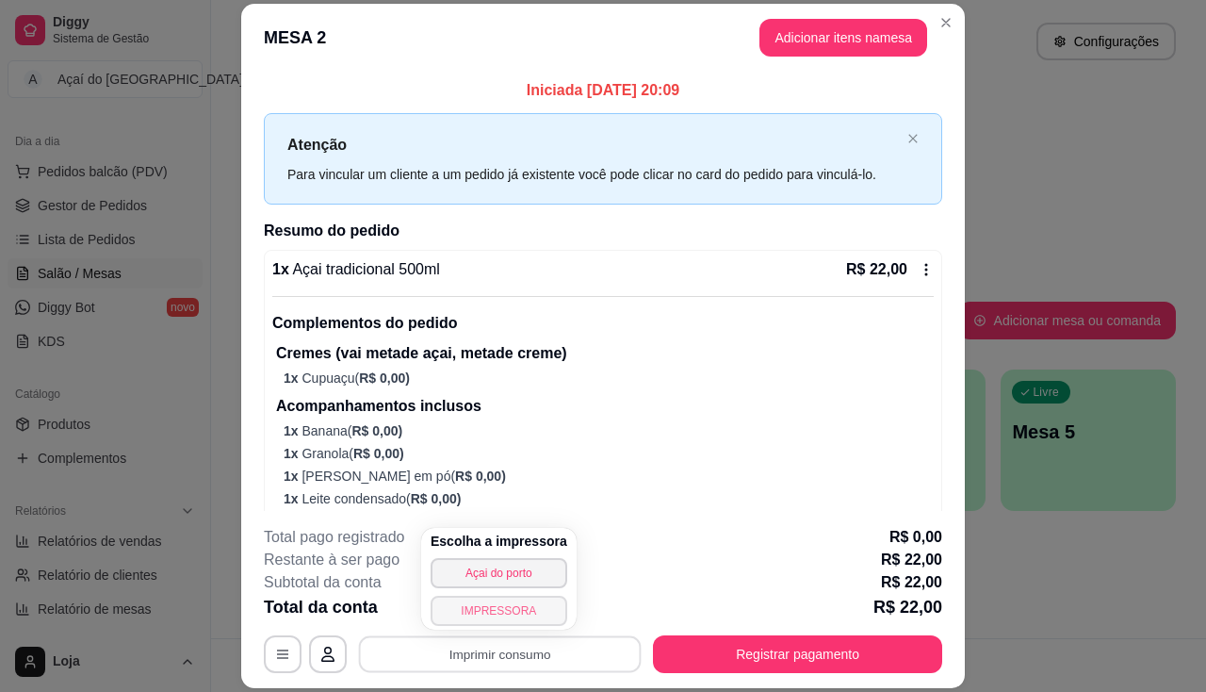
click at [530, 609] on button "IMPRESSORA" at bounding box center [499, 611] width 137 height 30
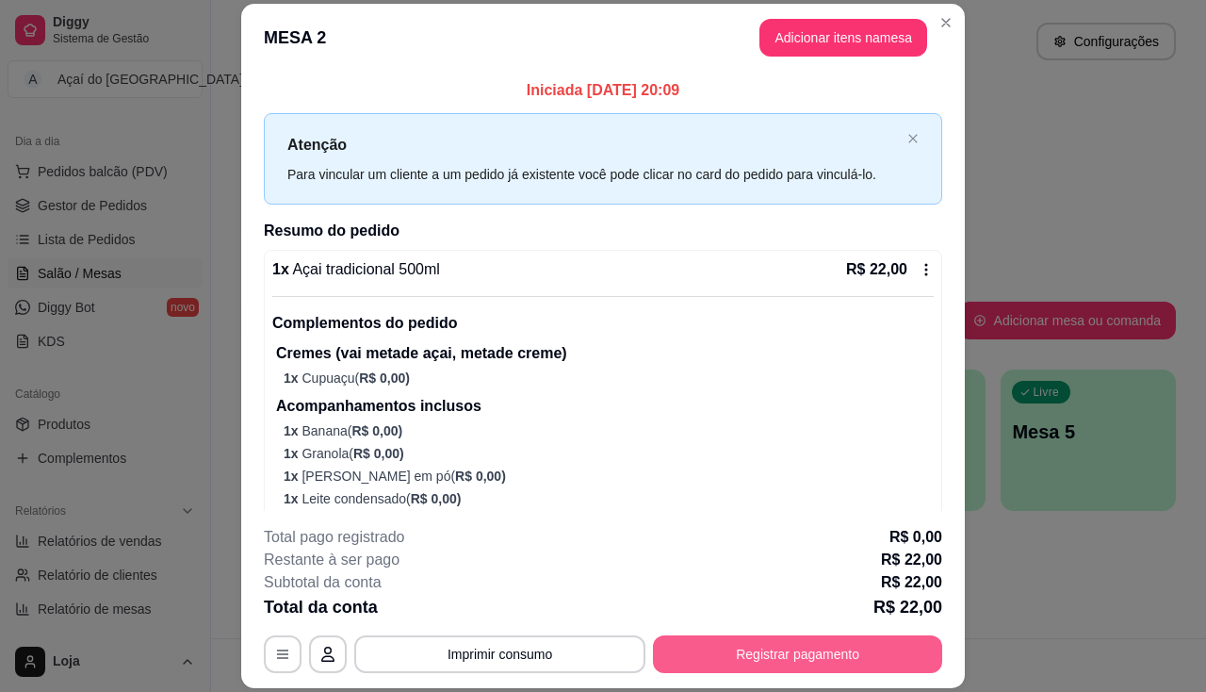
click at [778, 668] on button "Registrar pagamento" at bounding box center [797, 654] width 289 height 38
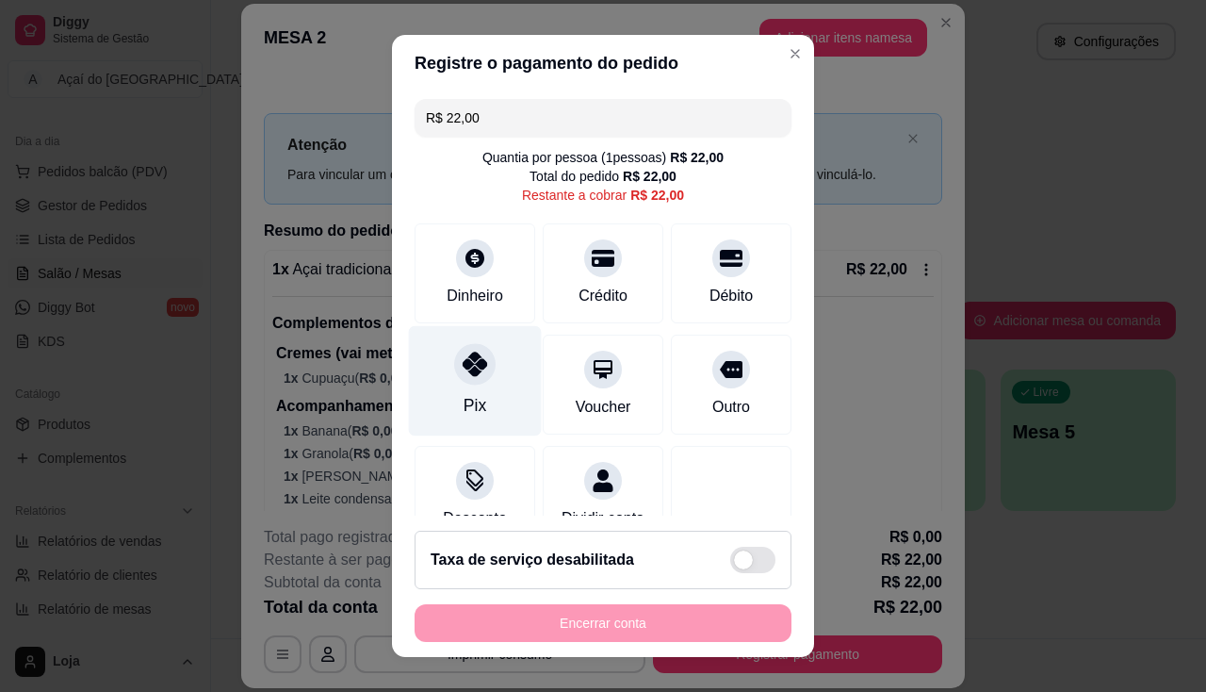
click at [463, 352] on icon at bounding box center [475, 364] width 25 height 25
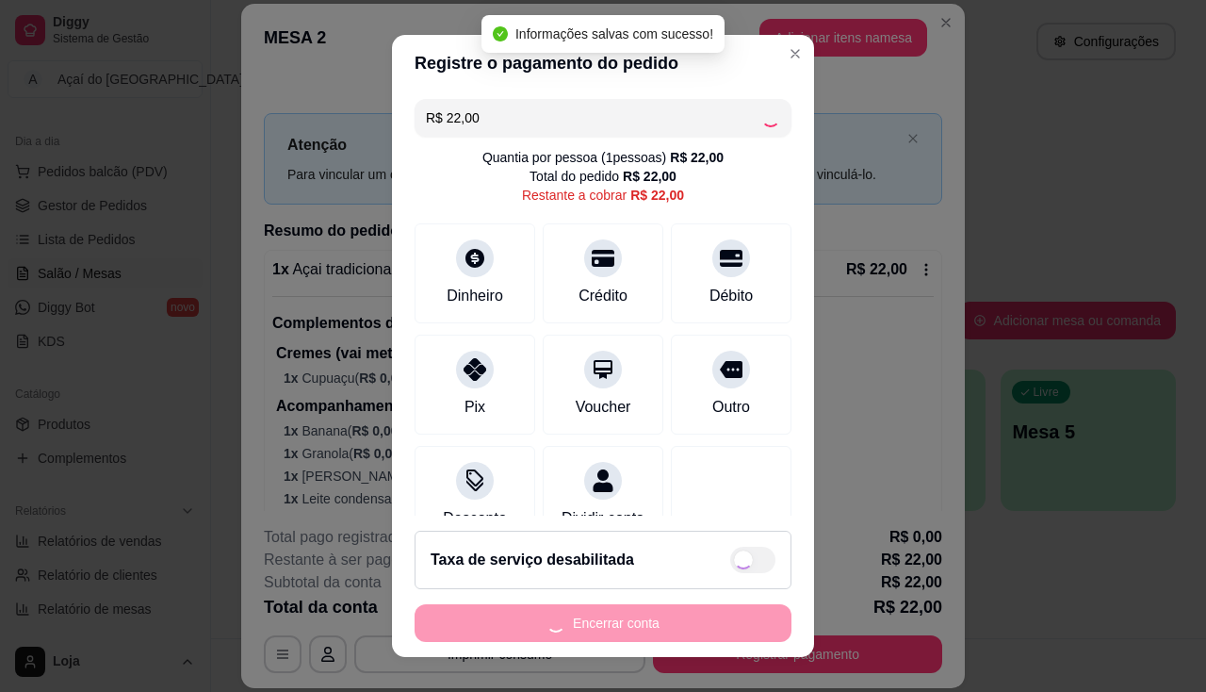
type input "R$ 0,00"
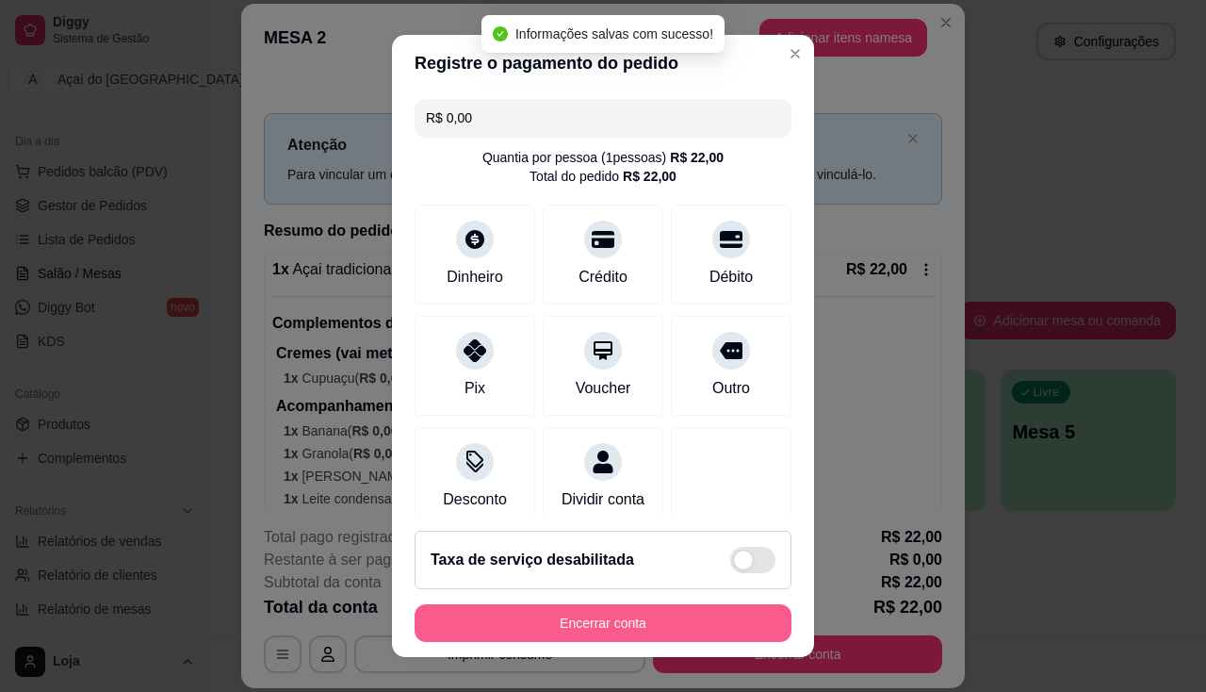
click at [625, 610] on button "Encerrar conta" at bounding box center [603, 623] width 377 height 38
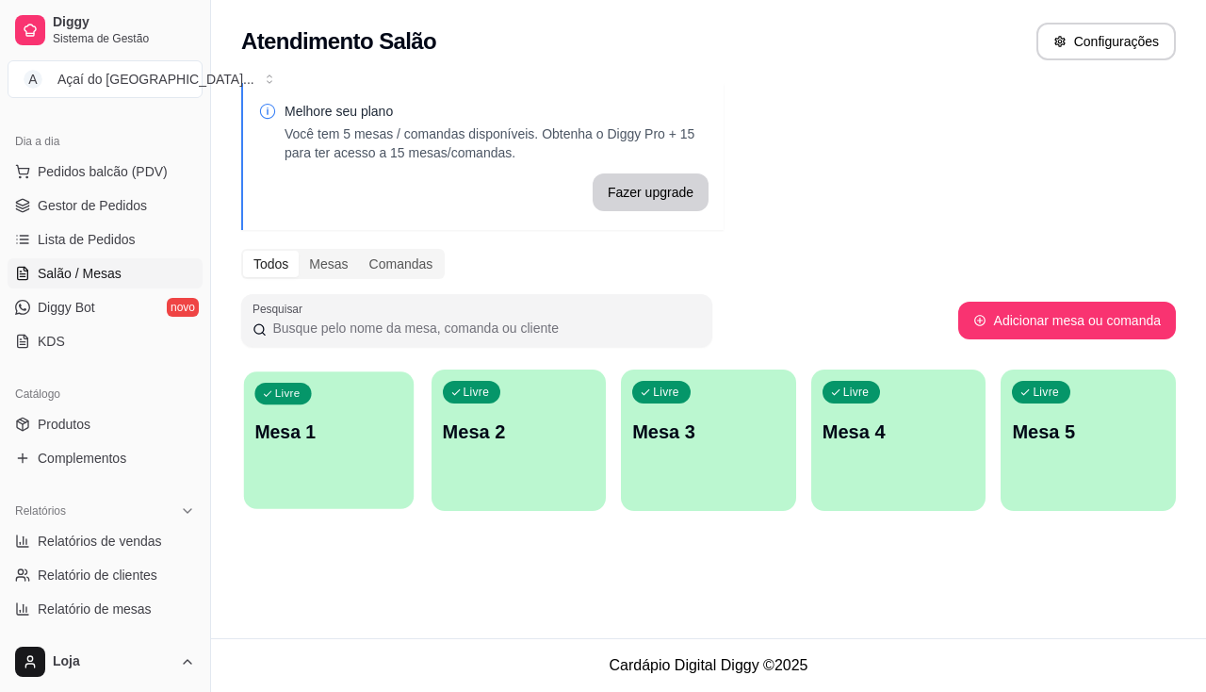
click at [398, 423] on p "Mesa 1" at bounding box center [328, 431] width 148 height 25
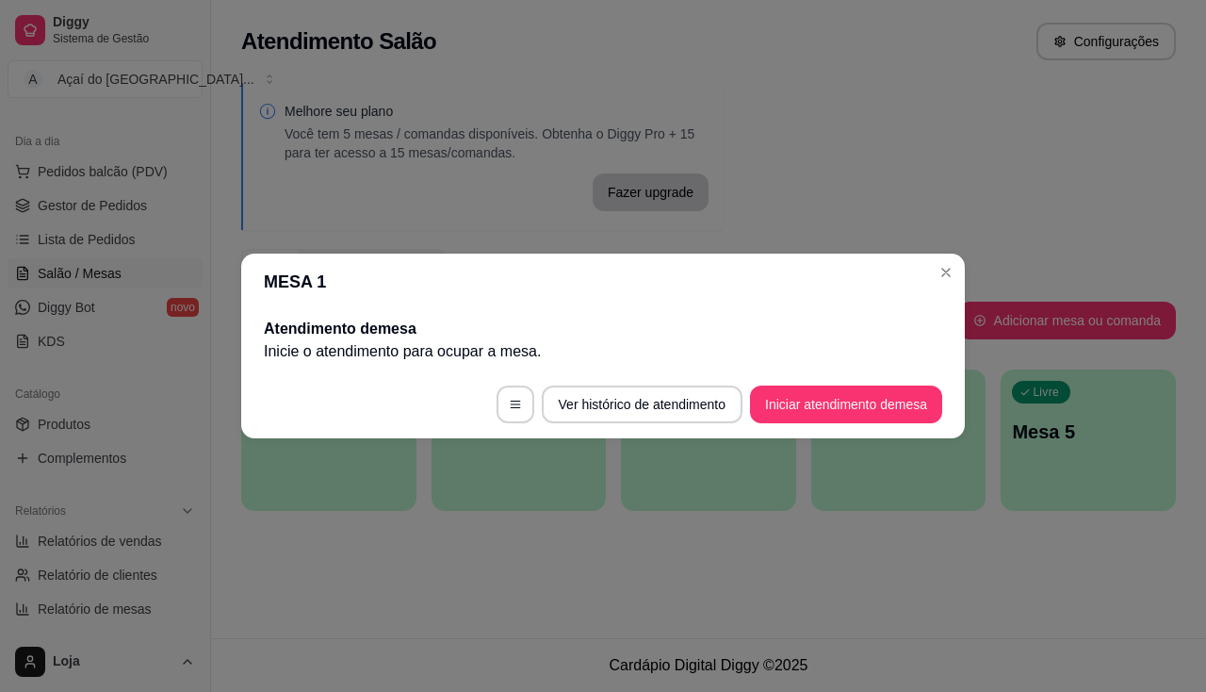
click at [826, 380] on footer "Ver histórico de atendimento Iniciar atendimento de mesa" at bounding box center [603, 404] width 724 height 68
click at [825, 409] on button "Iniciar atendimento de mesa" at bounding box center [846, 404] width 192 height 38
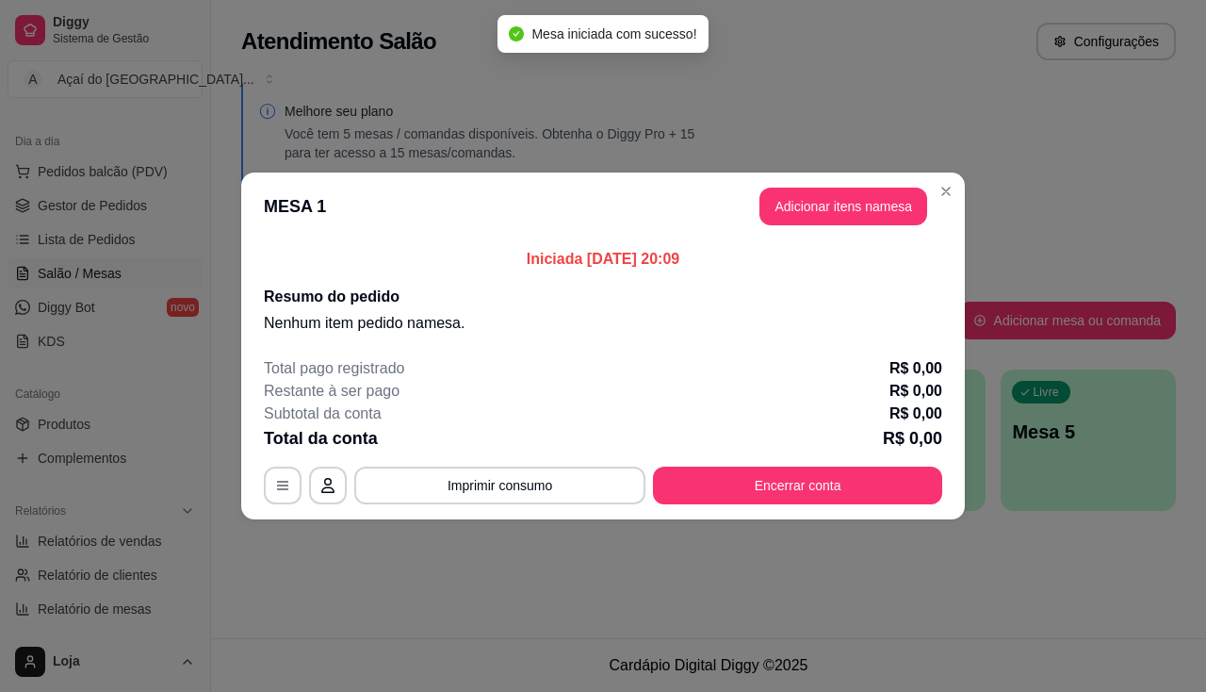
drag, startPoint x: 807, startPoint y: 184, endPoint x: 814, endPoint y: 207, distance: 24.7
click at [811, 196] on header "MESA 1 Adicionar itens na mesa" at bounding box center [603, 206] width 724 height 68
click at [814, 207] on button "Adicionar itens na mesa" at bounding box center [844, 207] width 168 height 38
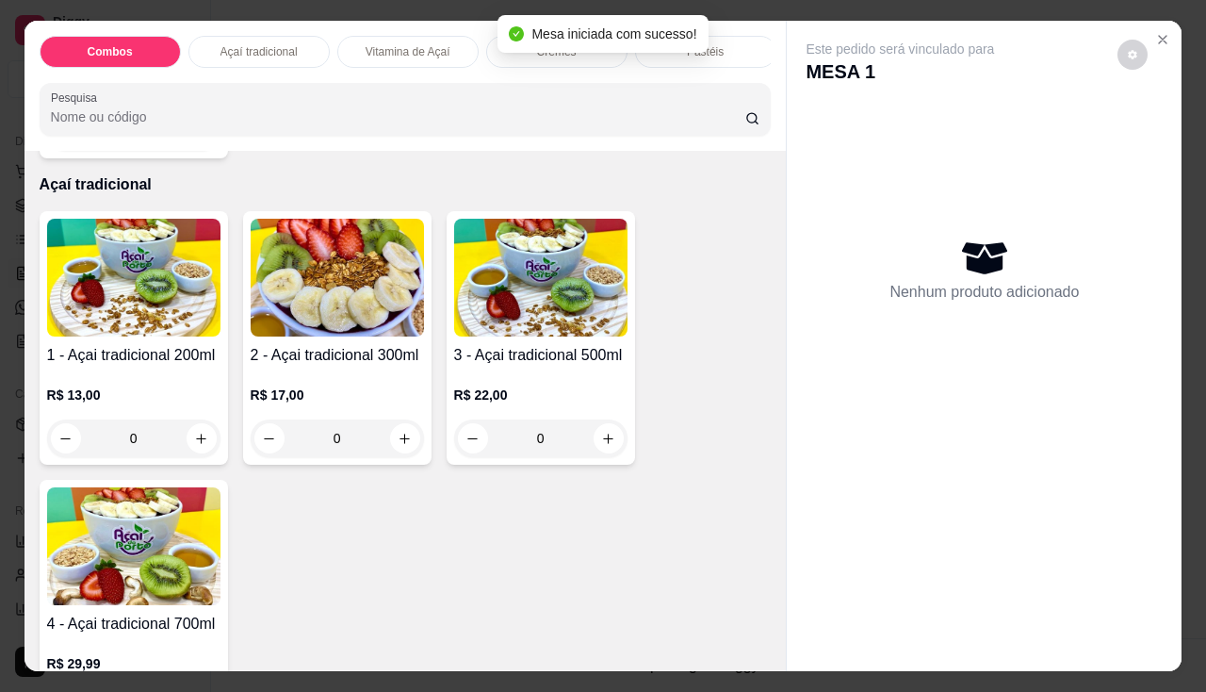
scroll to position [848, 0]
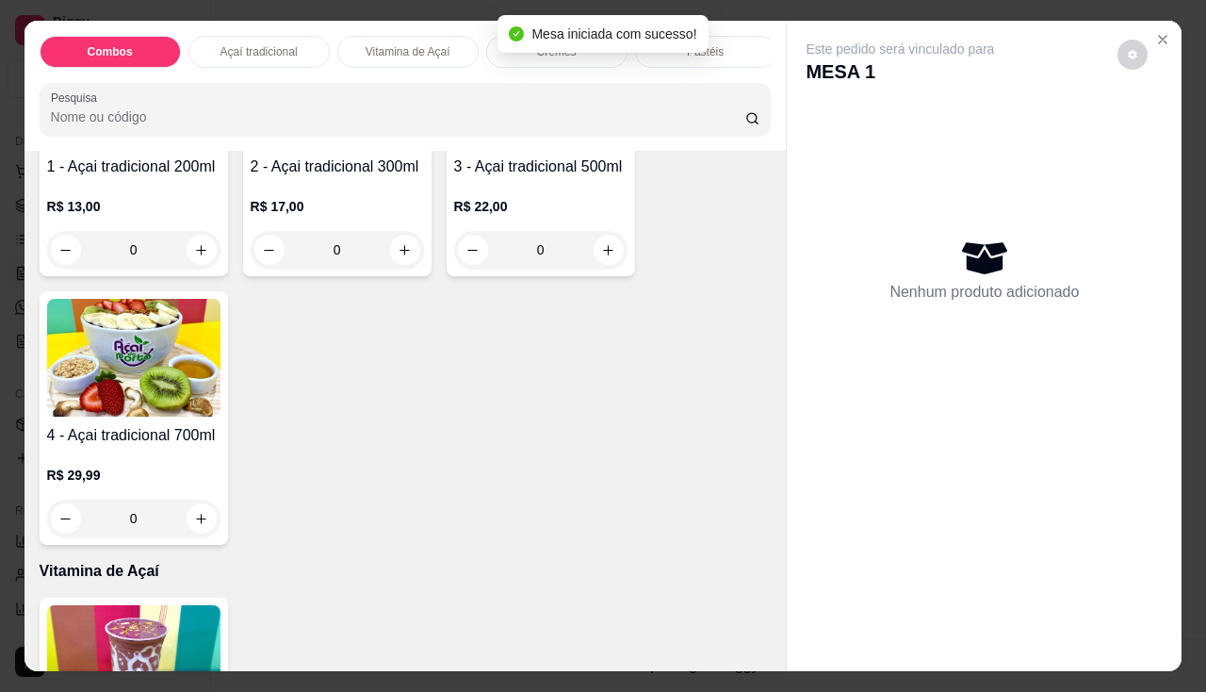
click at [136, 390] on img at bounding box center [133, 358] width 173 height 118
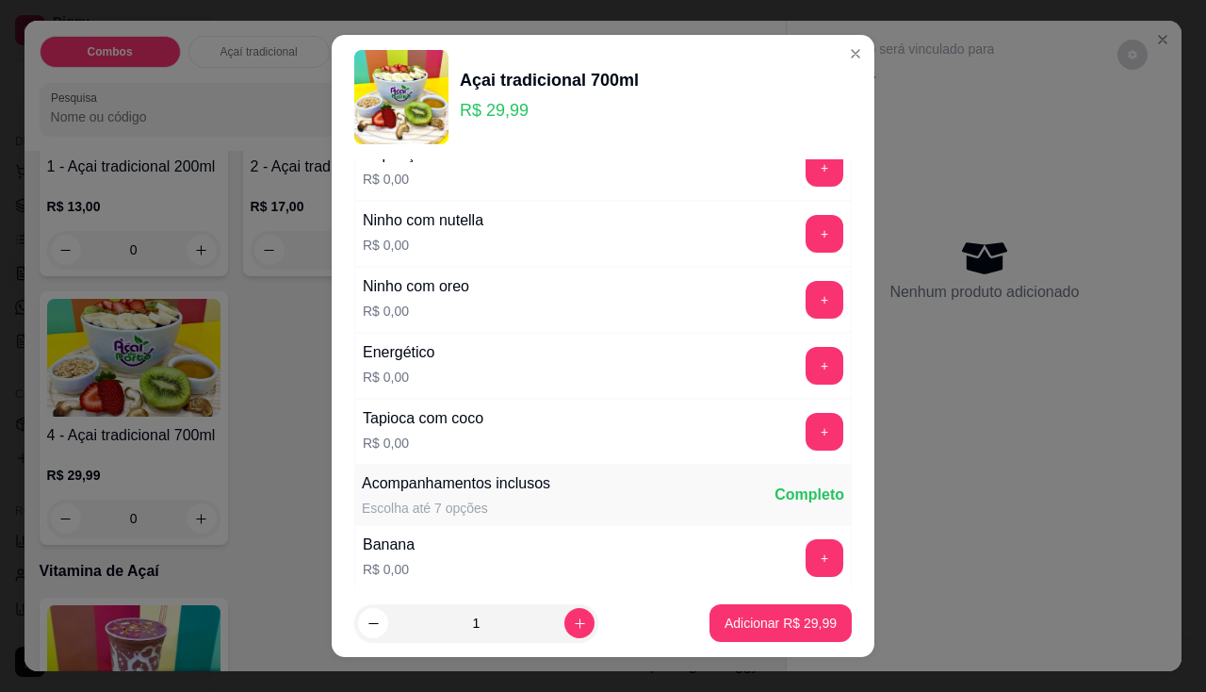
scroll to position [283, 0]
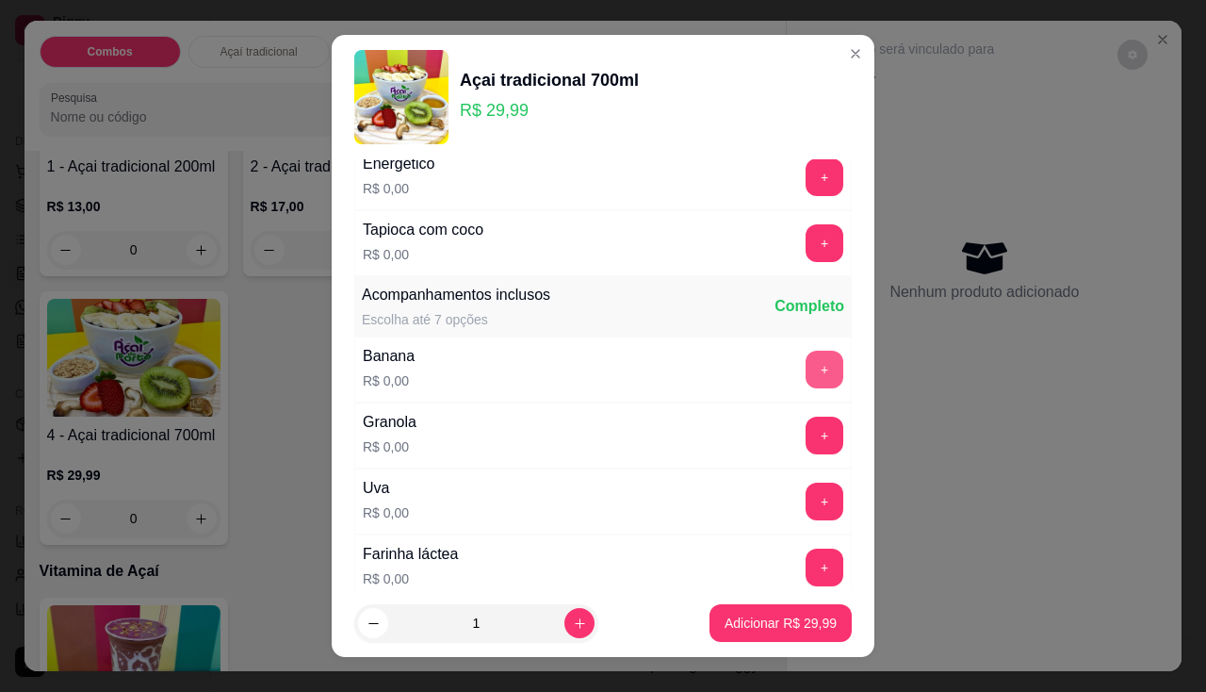
click at [806, 355] on button "+" at bounding box center [825, 370] width 38 height 38
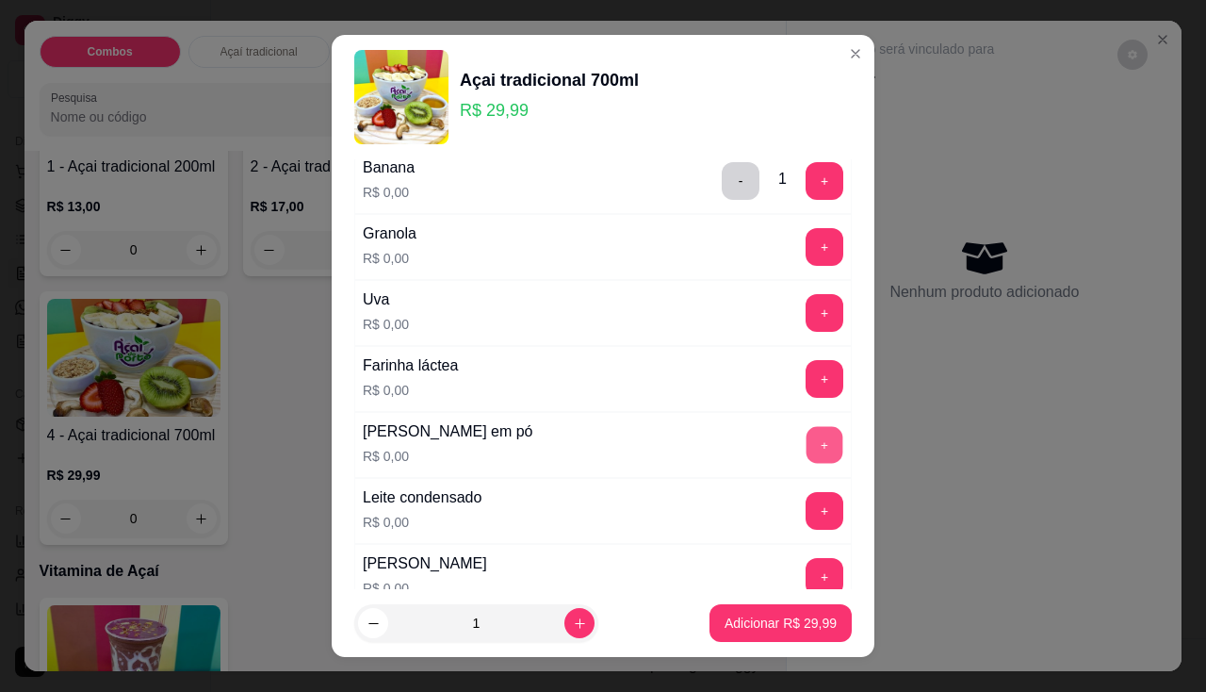
click at [807, 446] on button "+" at bounding box center [825, 444] width 37 height 37
click at [806, 386] on button "+" at bounding box center [825, 379] width 38 height 38
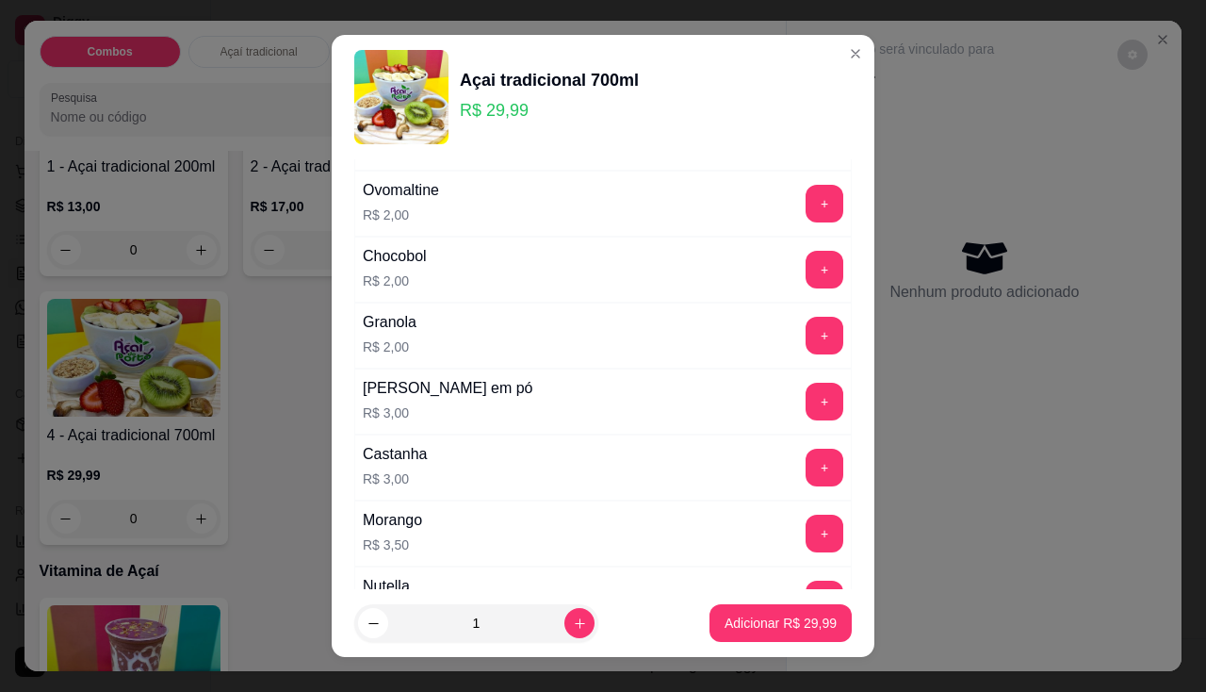
scroll to position [1791, 0]
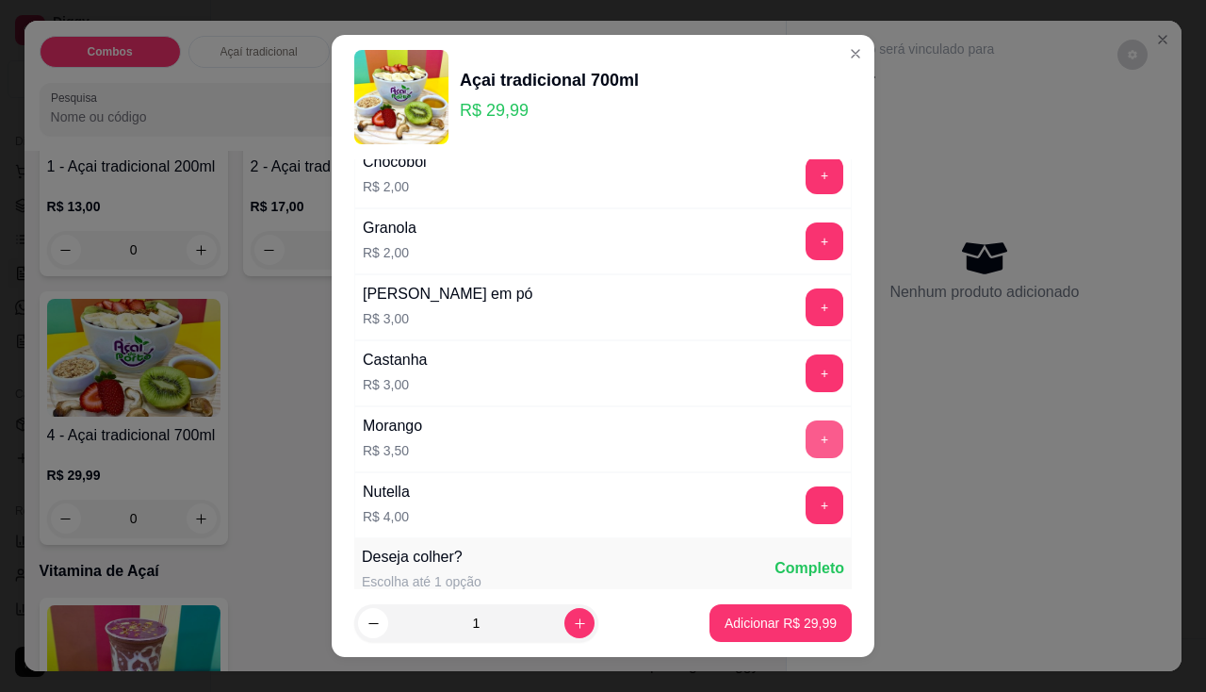
click at [806, 436] on button "+" at bounding box center [825, 439] width 38 height 38
click at [807, 503] on button "+" at bounding box center [825, 504] width 37 height 37
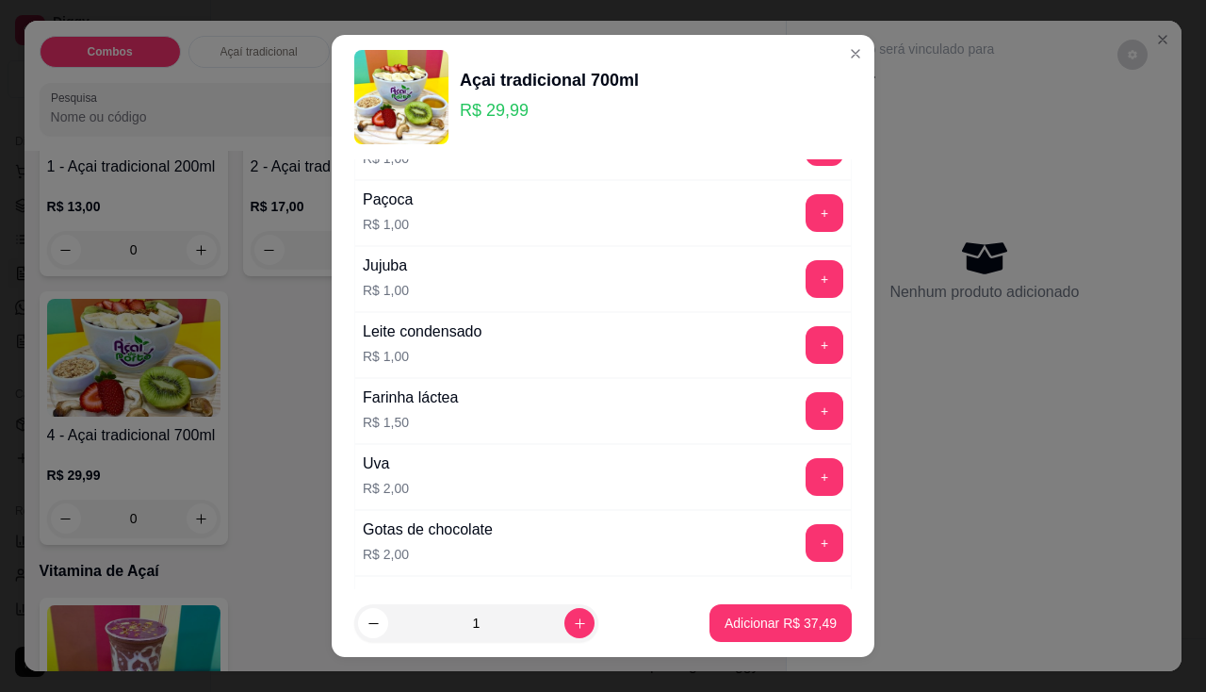
scroll to position [1131, 0]
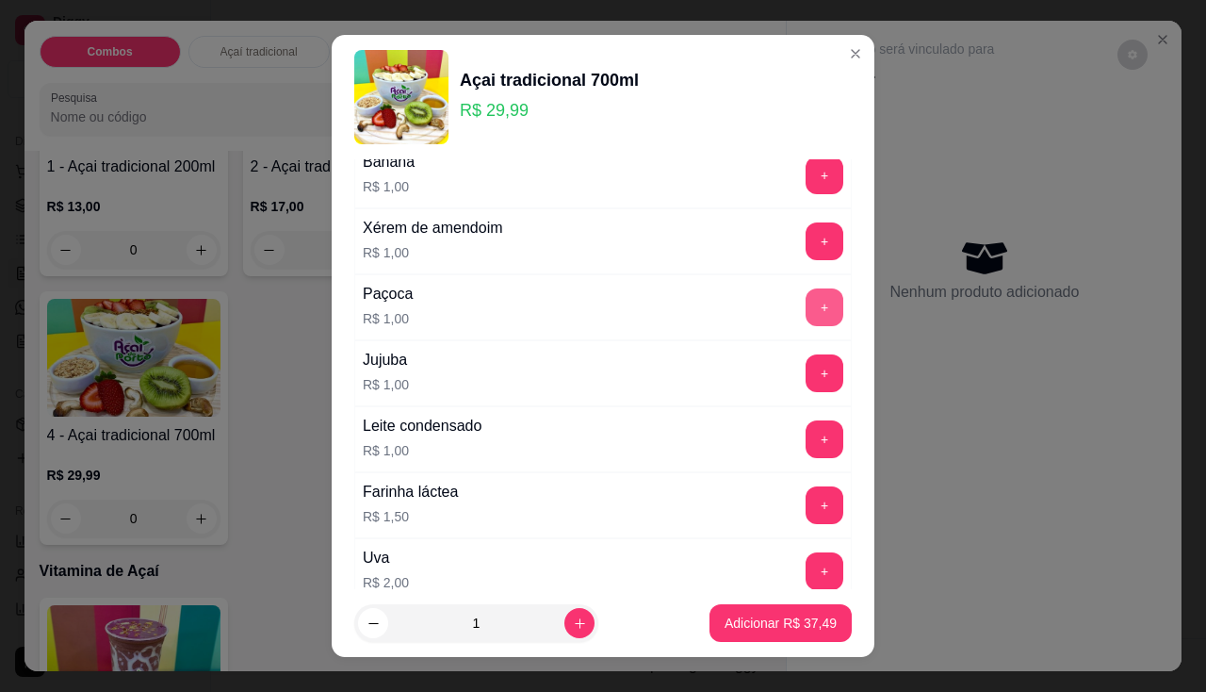
click at [806, 302] on button "+" at bounding box center [825, 307] width 38 height 38
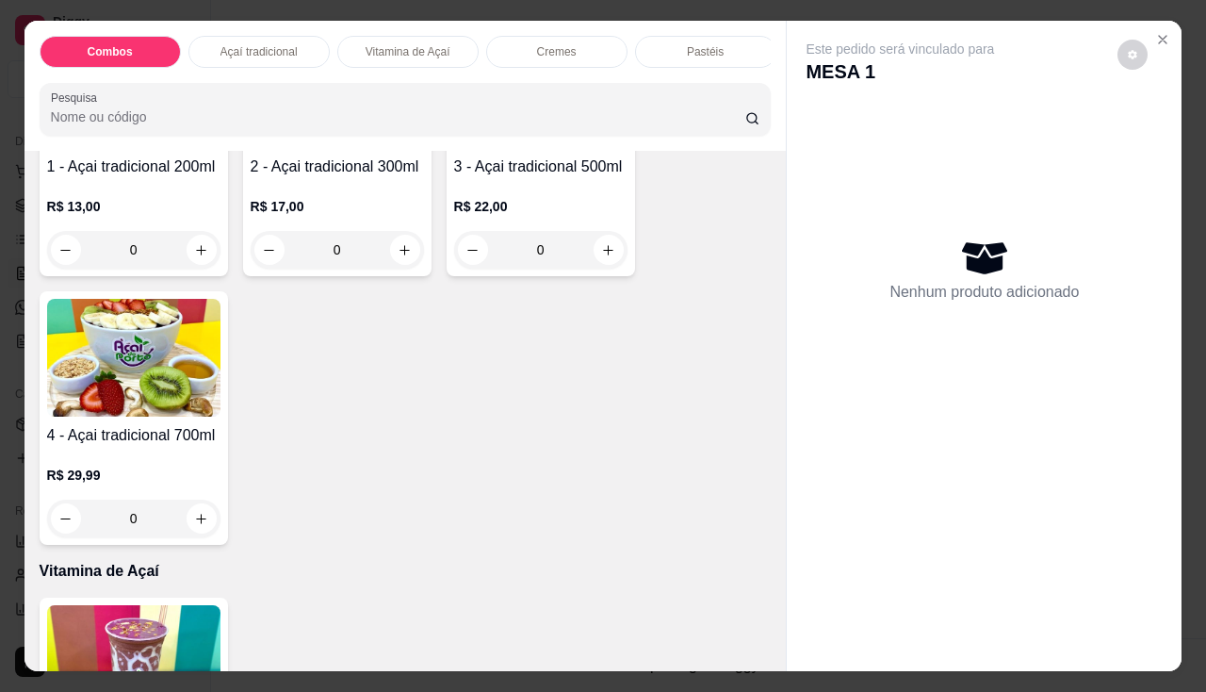
scroll to position [754, 0]
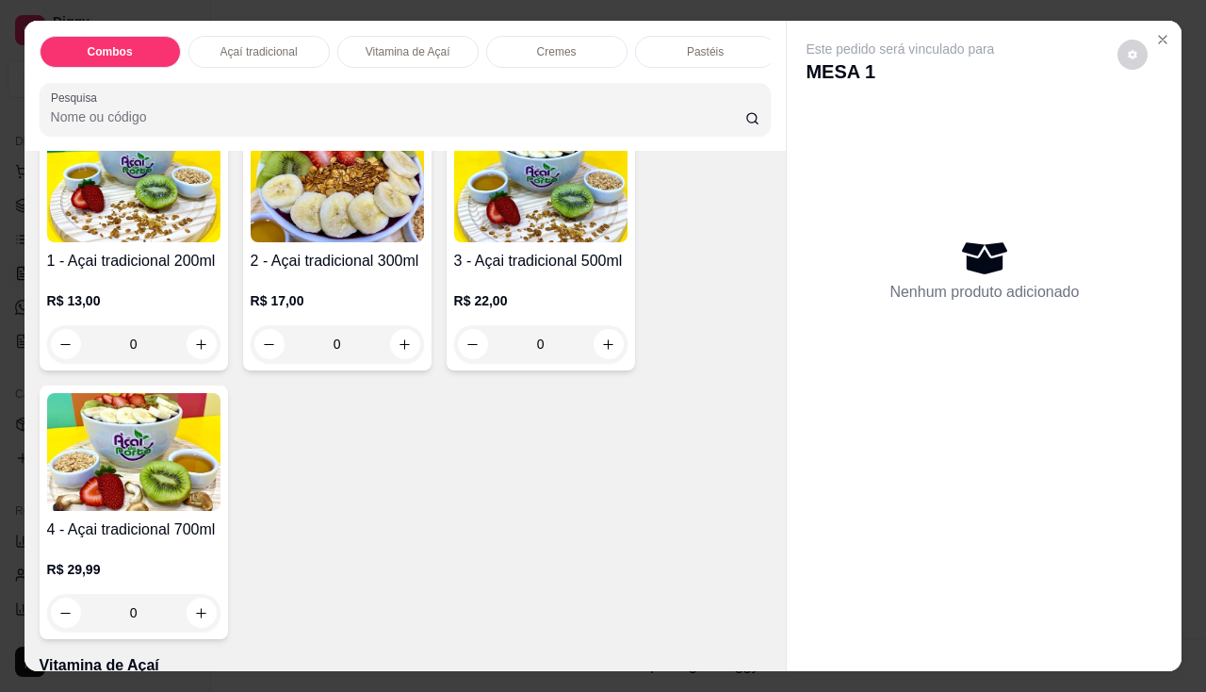
click at [540, 284] on div "R$ 22,00 0" at bounding box center [540, 317] width 173 height 90
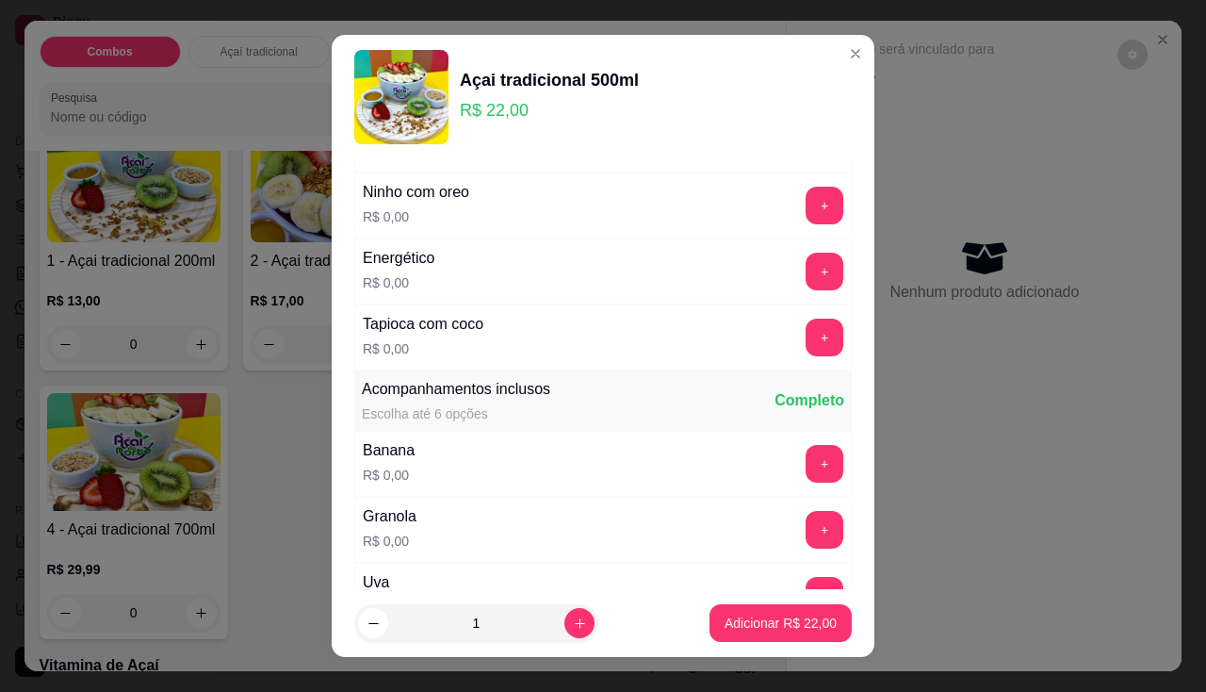
scroll to position [283, 0]
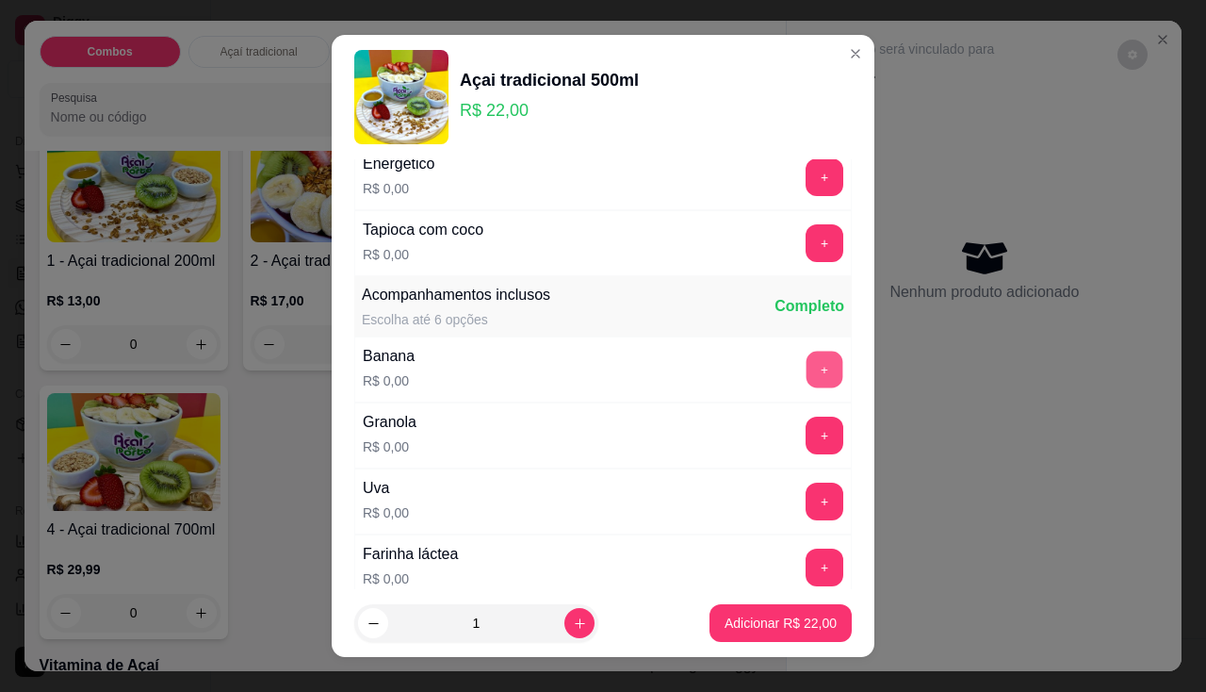
click at [807, 375] on button "+" at bounding box center [825, 369] width 37 height 37
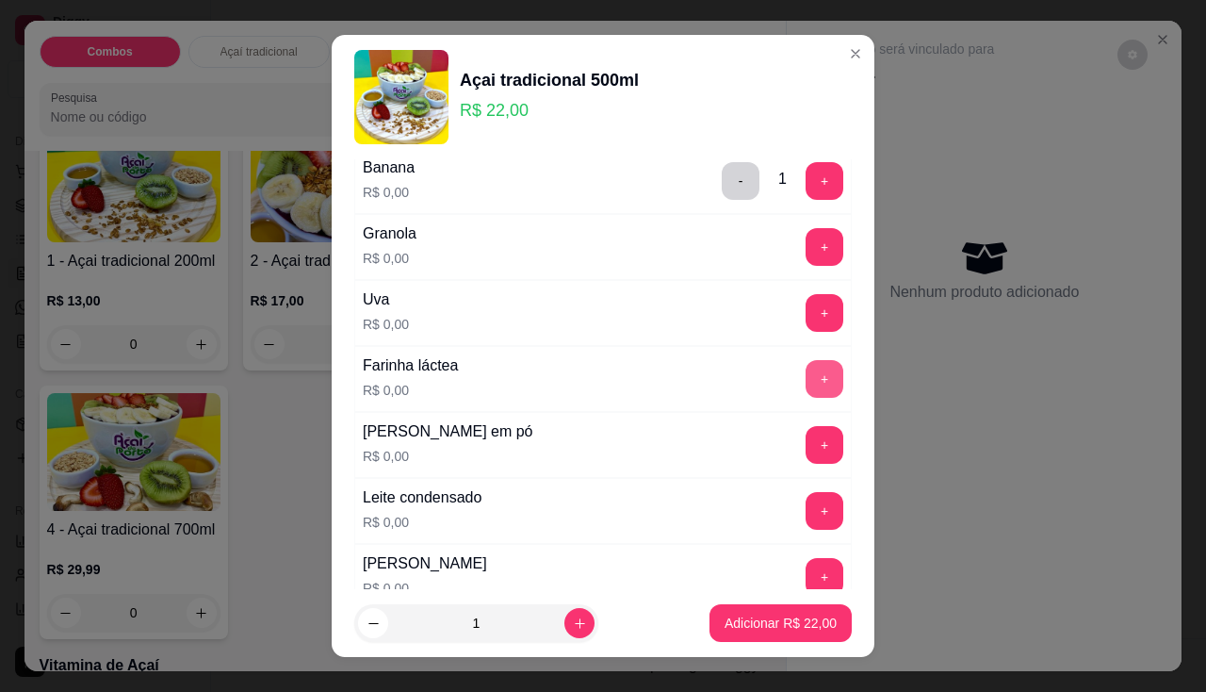
click at [806, 380] on button "+" at bounding box center [825, 379] width 38 height 38
click at [806, 439] on button "+" at bounding box center [825, 445] width 38 height 38
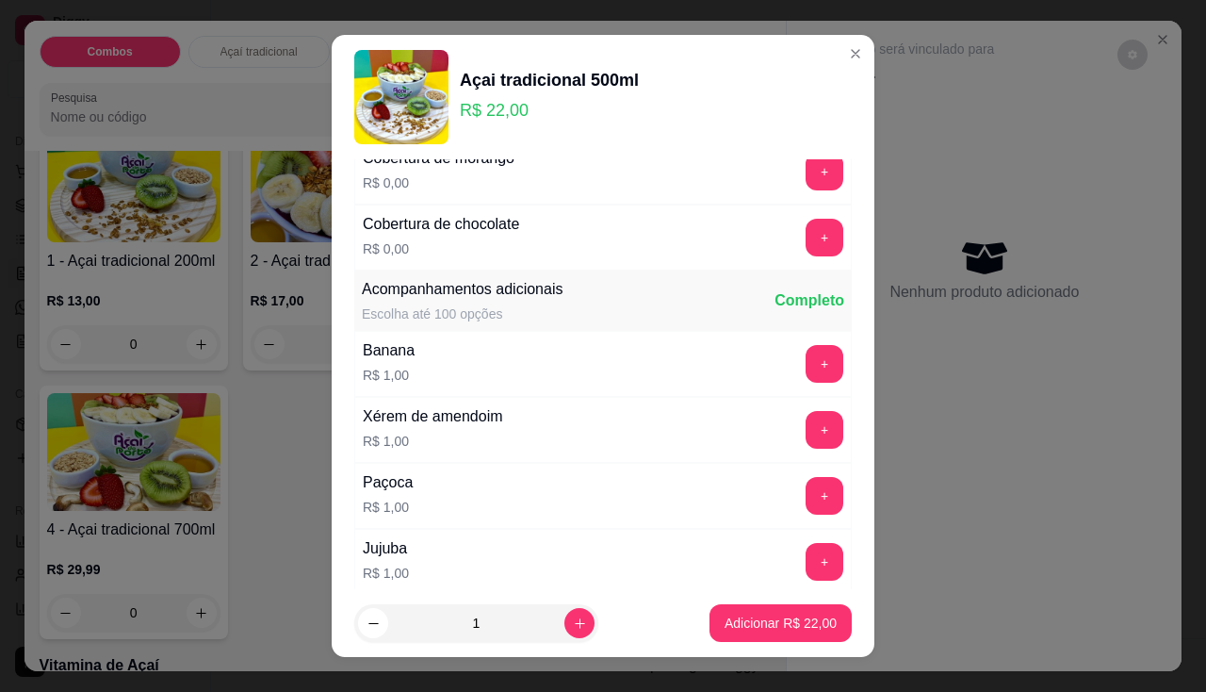
scroll to position [1037, 0]
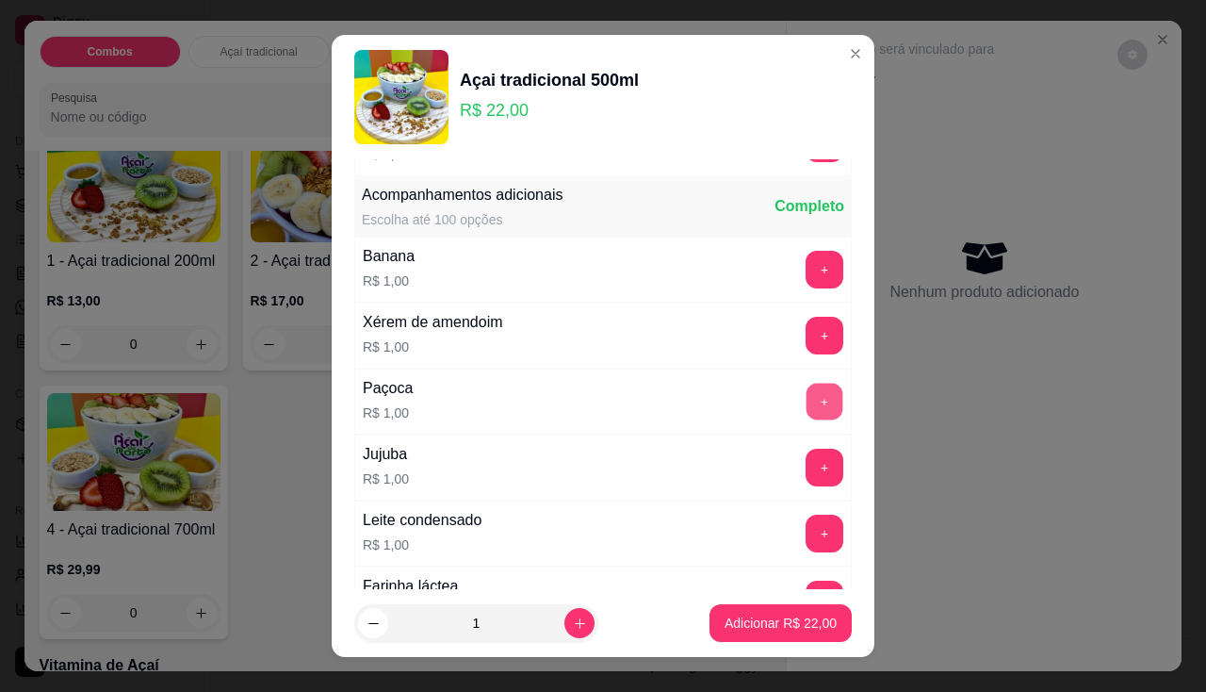
click at [807, 402] on button "+" at bounding box center [825, 401] width 37 height 37
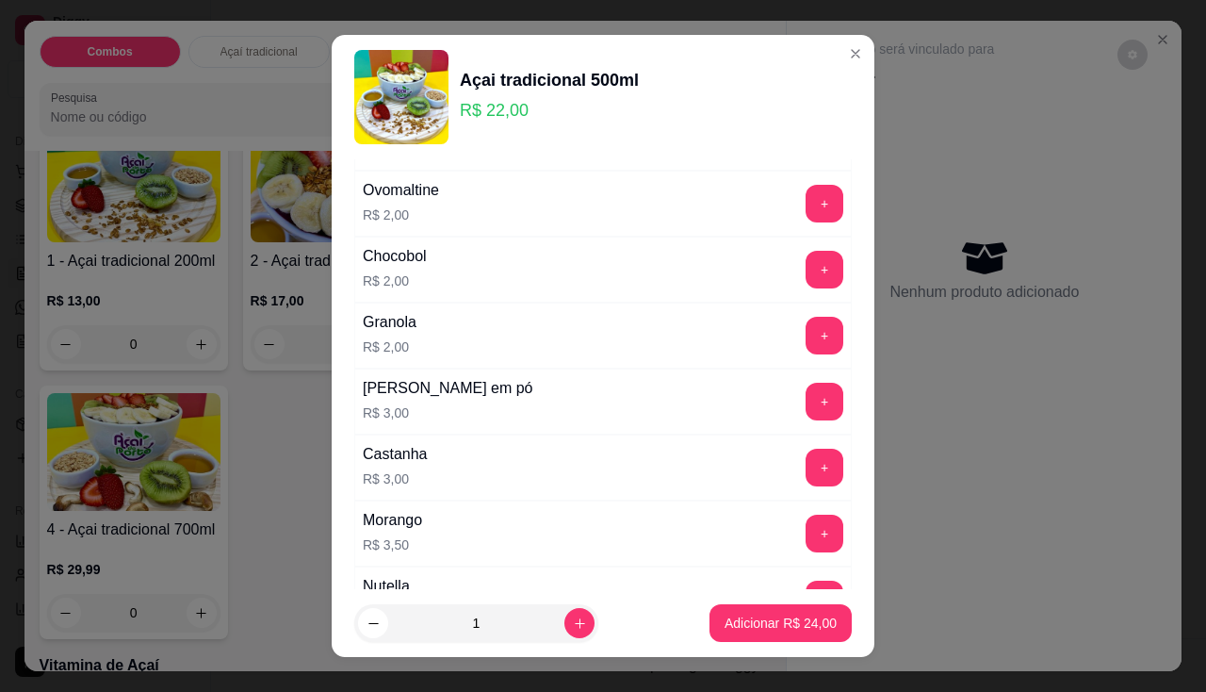
scroll to position [1791, 0]
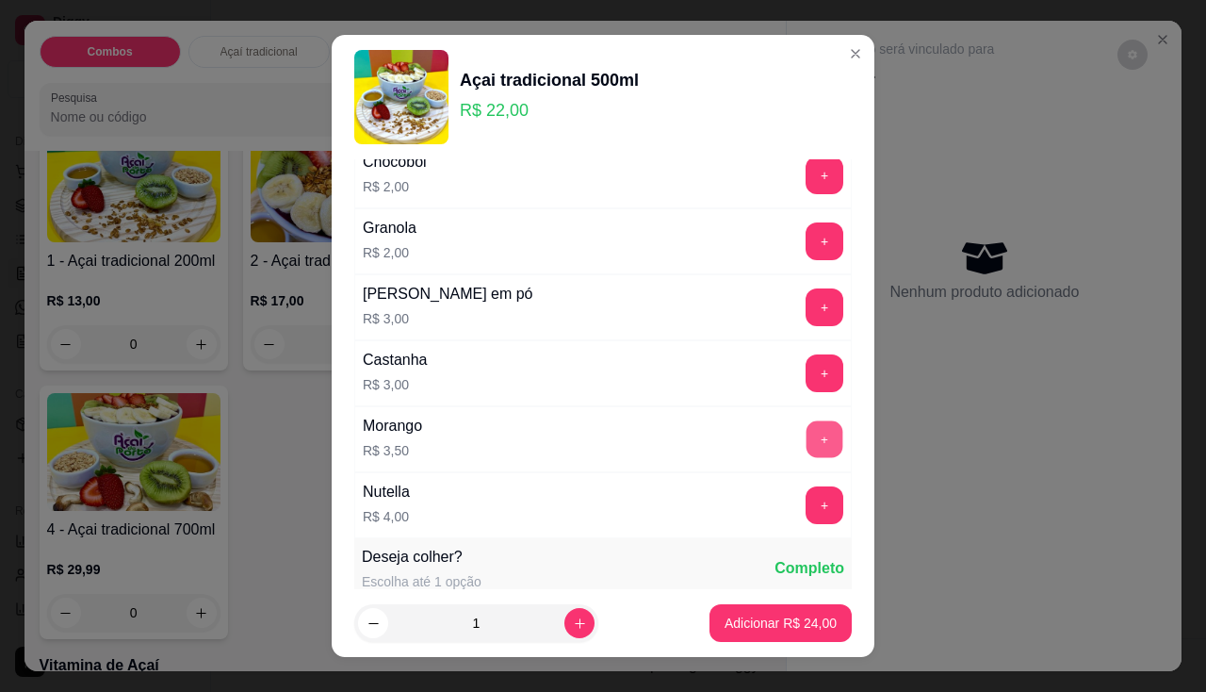
click at [807, 444] on button "+" at bounding box center [825, 438] width 37 height 37
click at [806, 501] on button "+" at bounding box center [825, 505] width 38 height 38
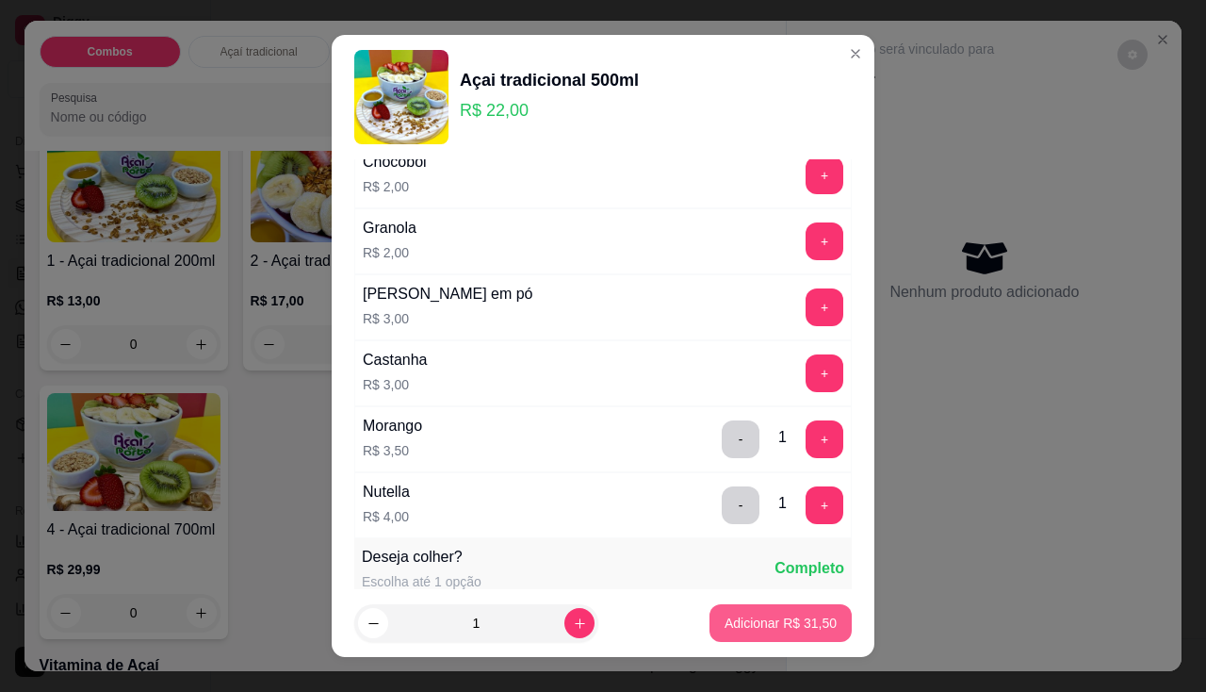
click at [790, 625] on p "Adicionar R$ 31,50" at bounding box center [781, 623] width 112 height 19
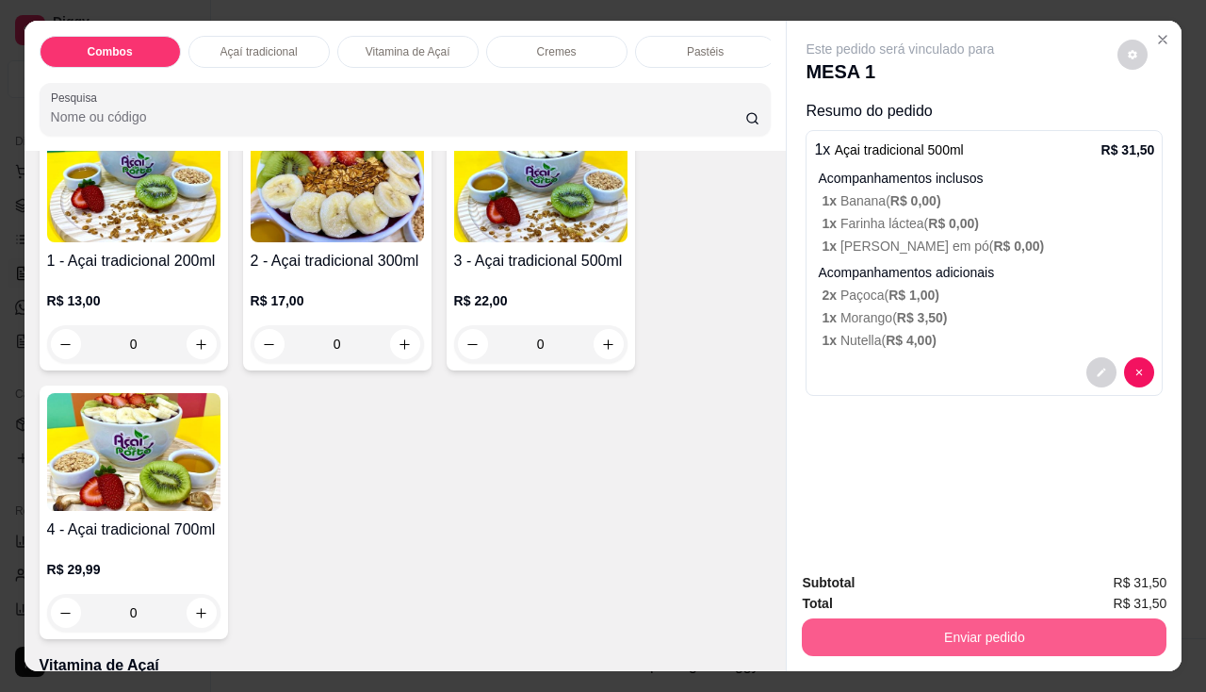
click at [887, 620] on button "Enviar pedido" at bounding box center [984, 637] width 365 height 38
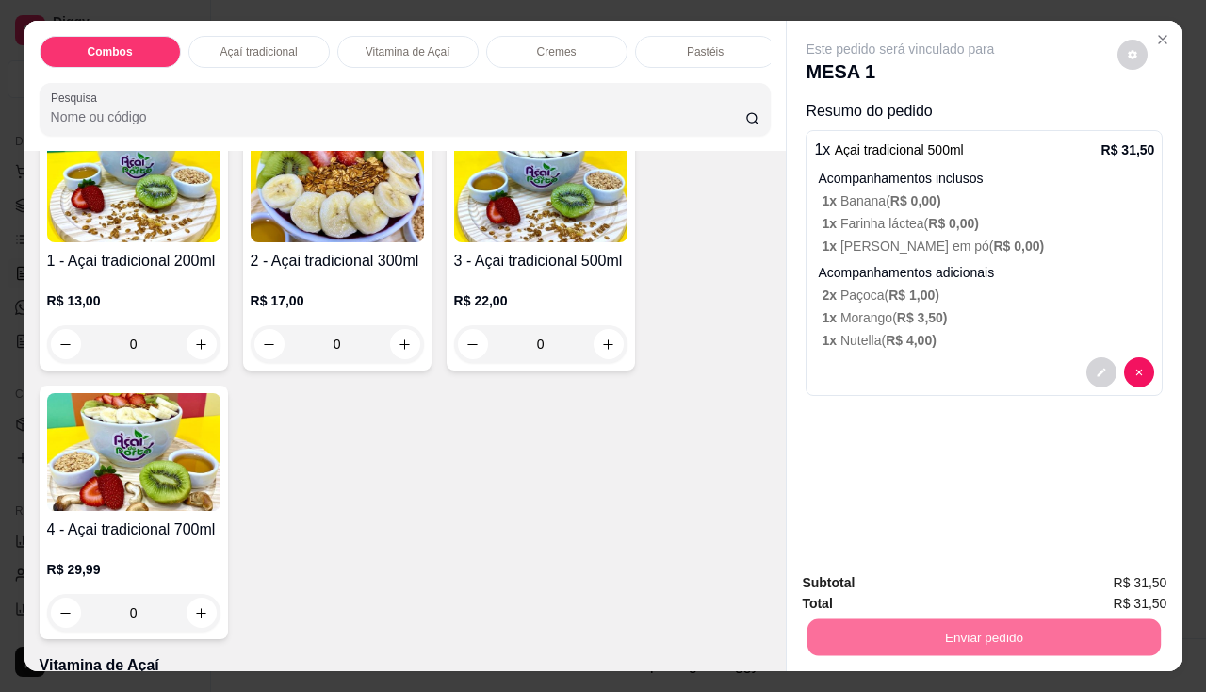
click at [1158, 574] on button "Enviar pedido" at bounding box center [1118, 584] width 107 height 36
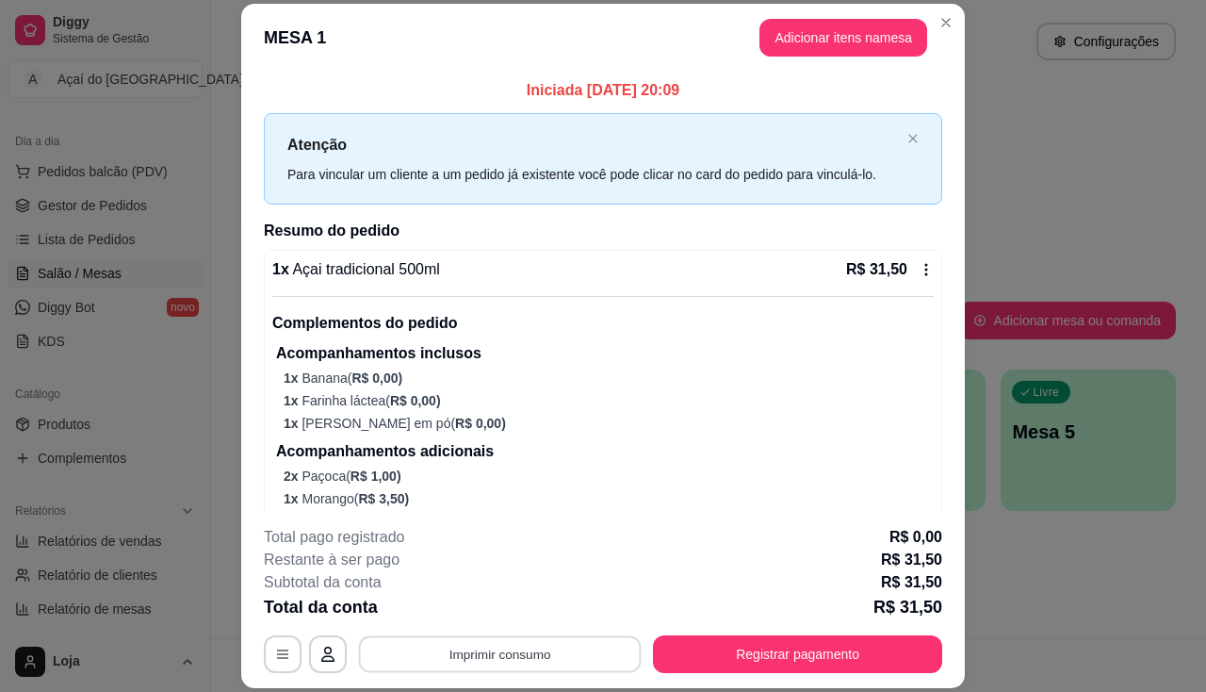
click at [526, 661] on button "Imprimir consumo" at bounding box center [500, 654] width 283 height 37
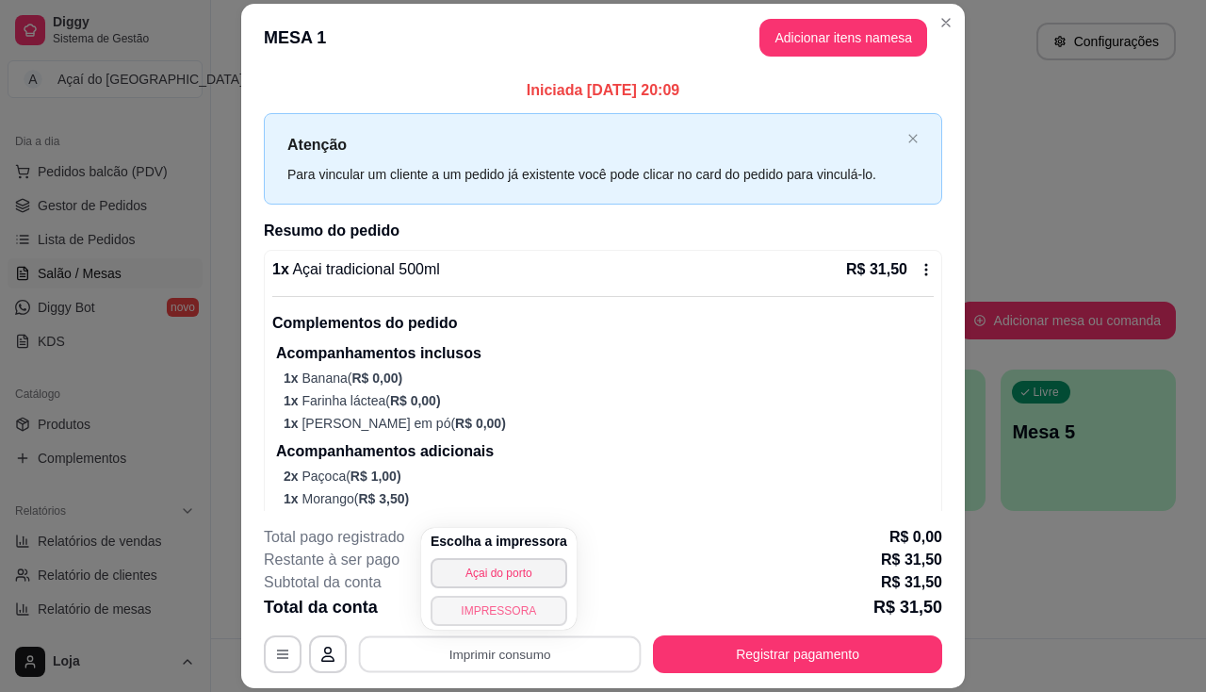
click at [489, 610] on button "IMPRESSORA" at bounding box center [499, 611] width 137 height 30
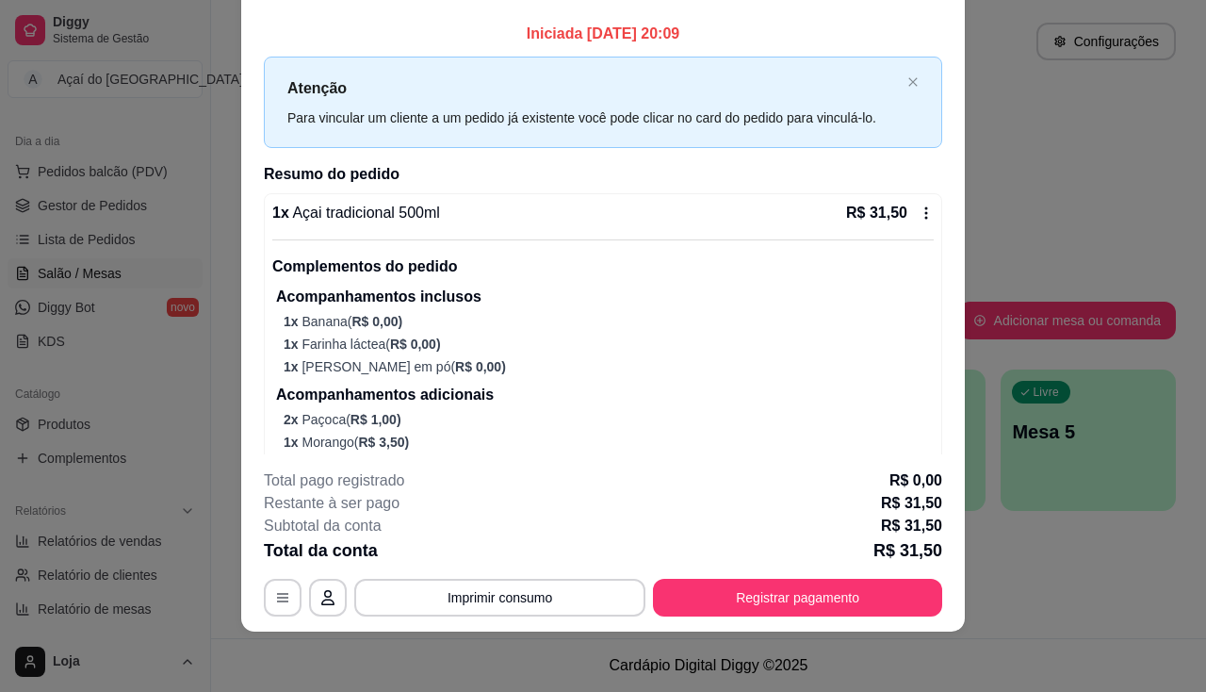
scroll to position [61, 0]
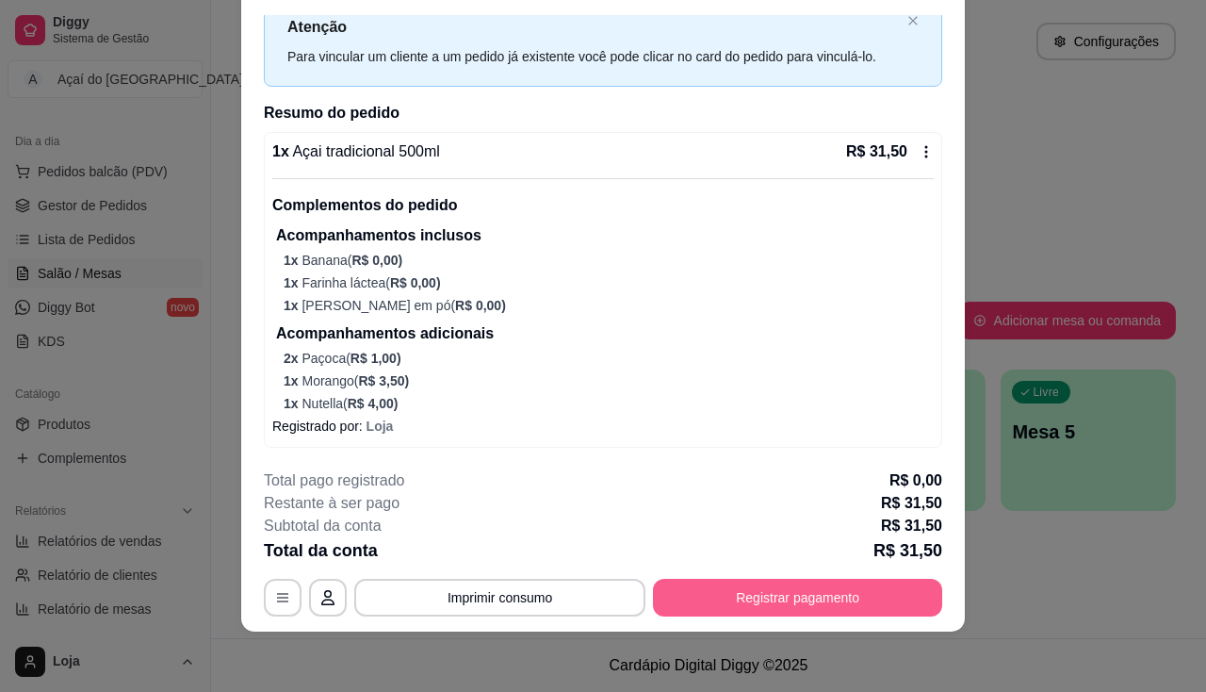
click at [782, 595] on button "Registrar pagamento" at bounding box center [797, 598] width 289 height 38
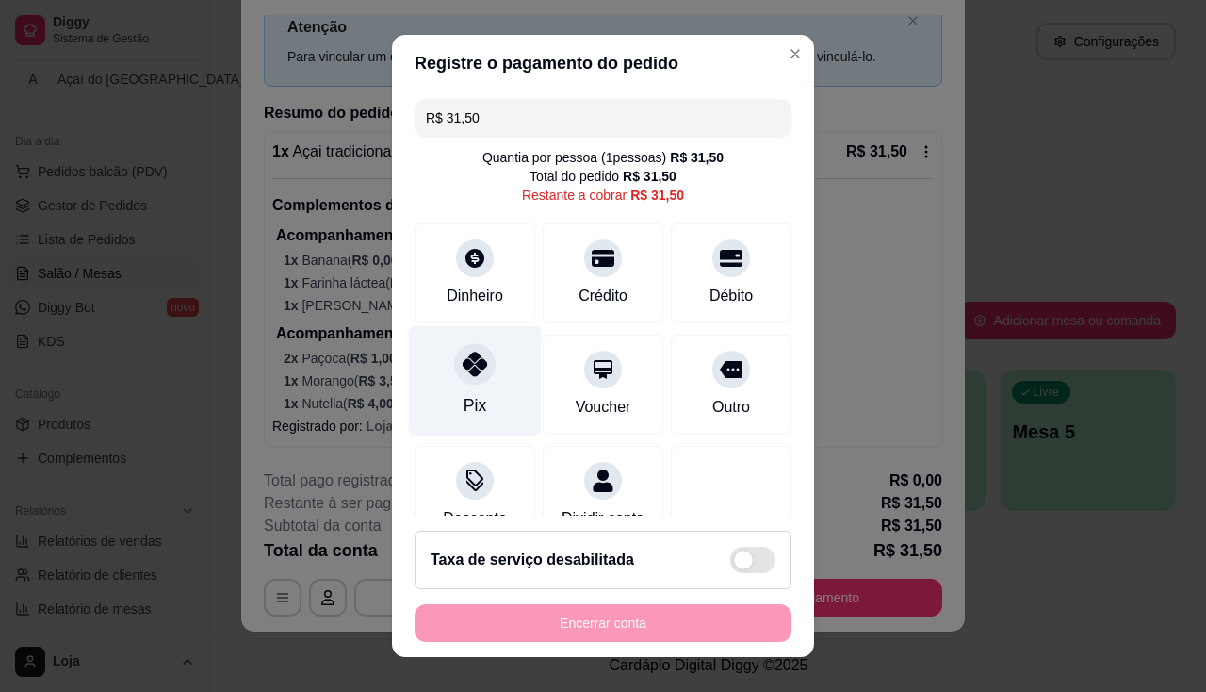
click at [490, 376] on div "Pix" at bounding box center [475, 380] width 133 height 110
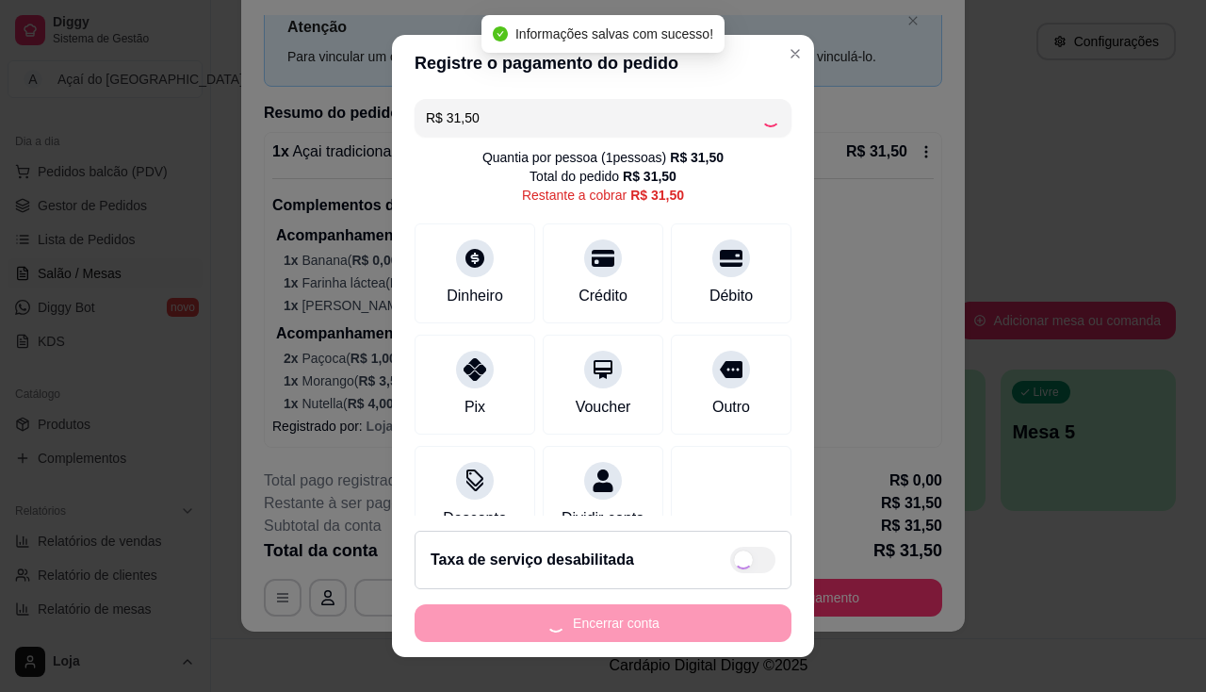
type input "R$ 0,00"
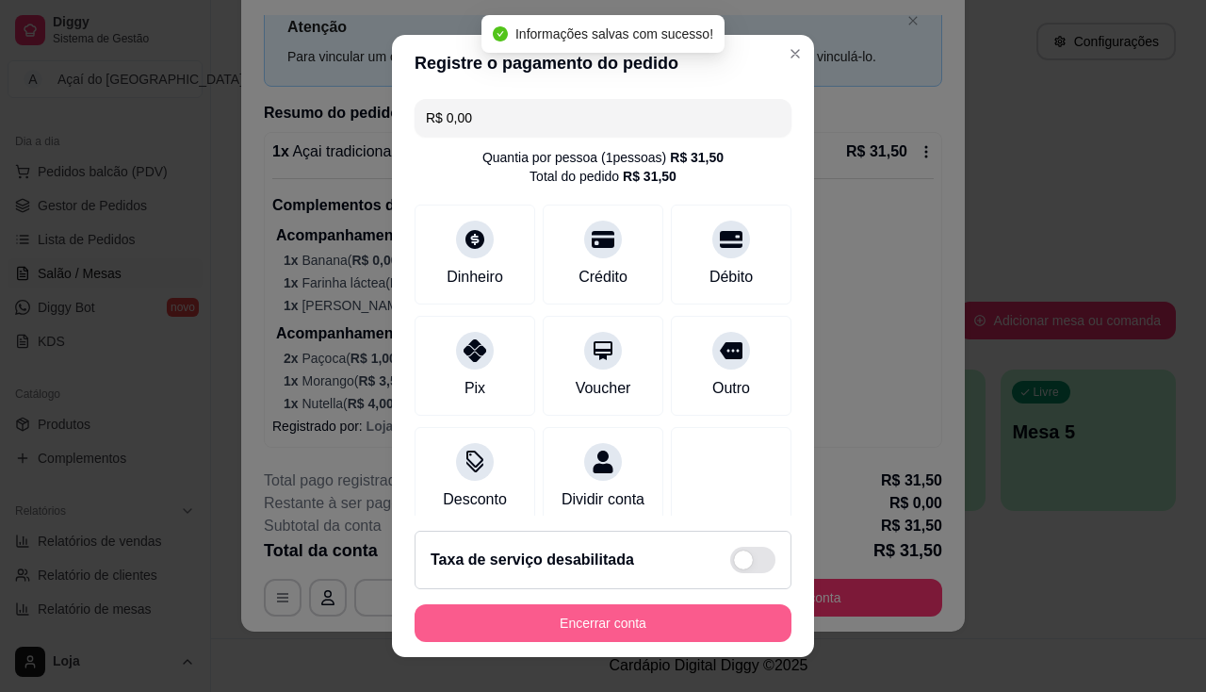
click at [526, 607] on button "Encerrar conta" at bounding box center [603, 623] width 377 height 38
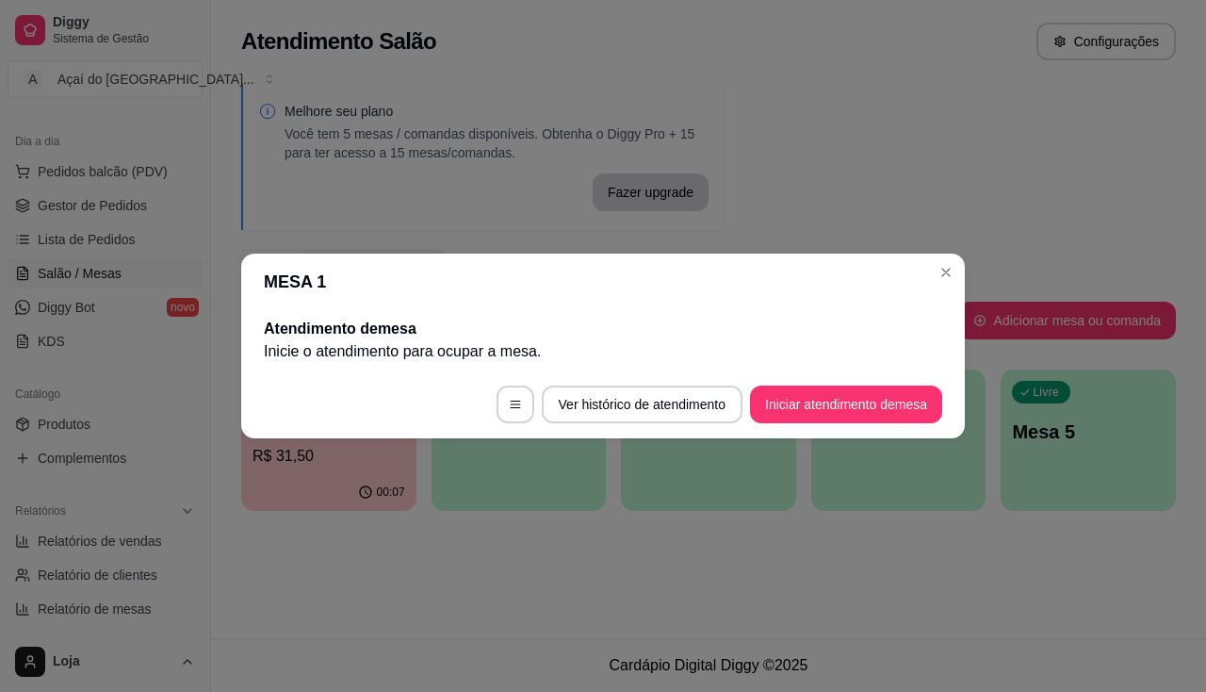
scroll to position [0, 0]
